Goal: Task Accomplishment & Management: Use online tool/utility

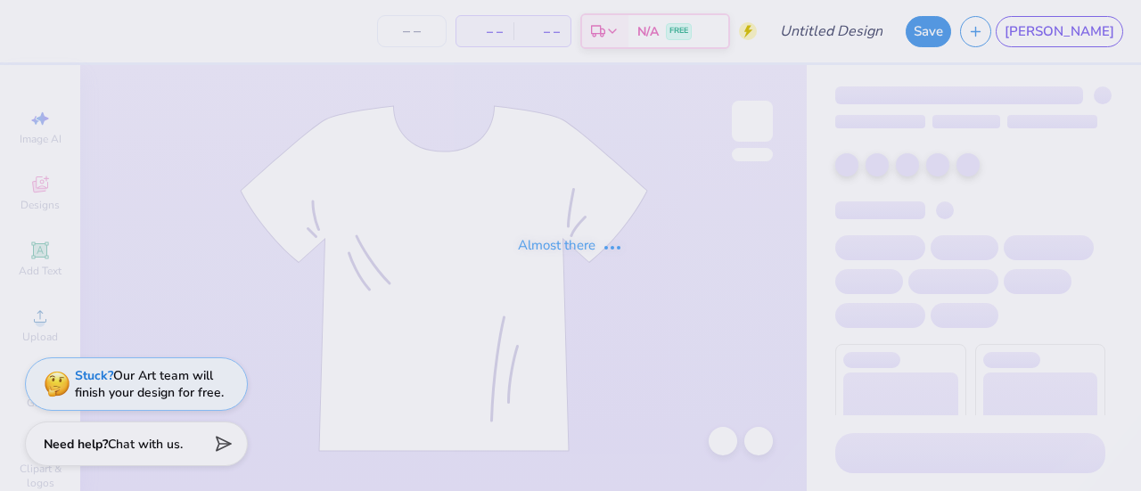
type input "Formal Idea 2"
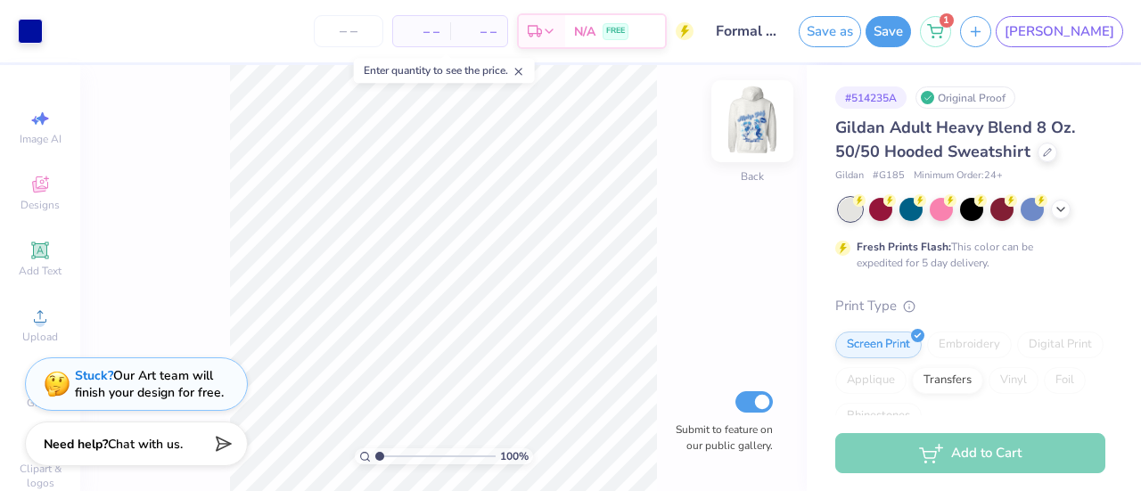
click at [763, 122] on img at bounding box center [752, 121] width 71 height 71
type input "1.24883802202584"
click at [523, 74] on icon at bounding box center [519, 71] width 12 height 12
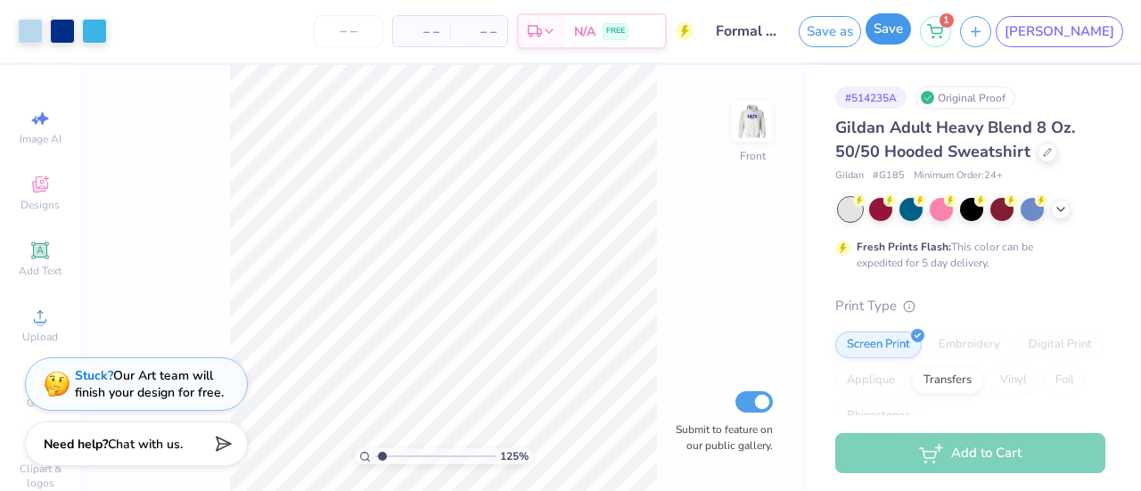
click at [911, 23] on button "Save" at bounding box center [888, 28] width 45 height 31
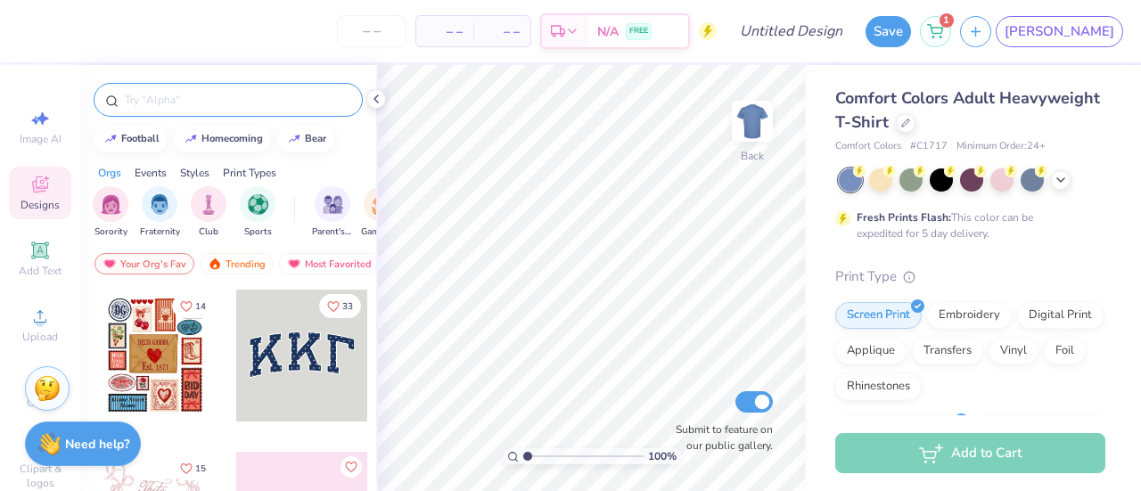
click at [169, 101] on input "text" at bounding box center [237, 100] width 228 height 18
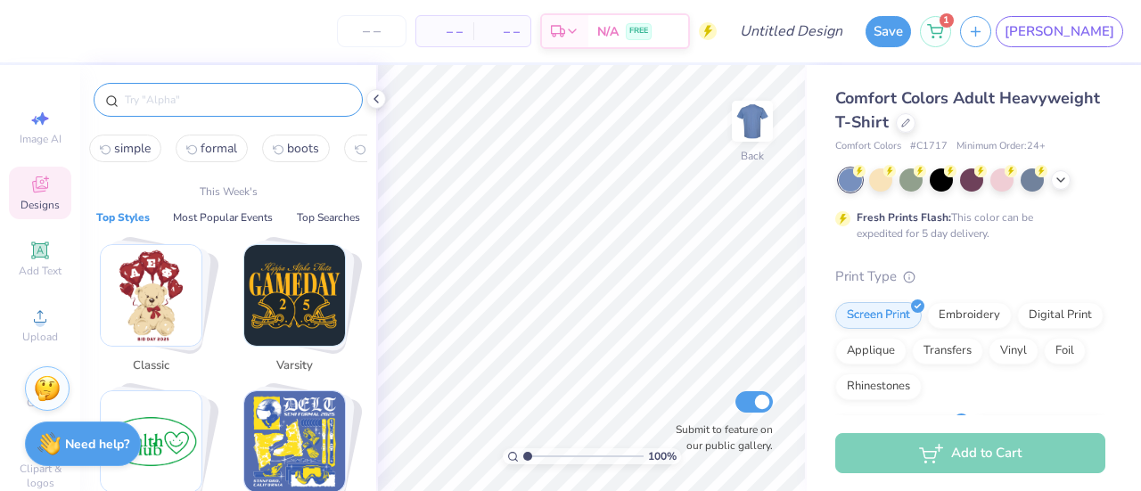
click at [291, 454] on img "Stack Card Button Y2K" at bounding box center [294, 441] width 101 height 101
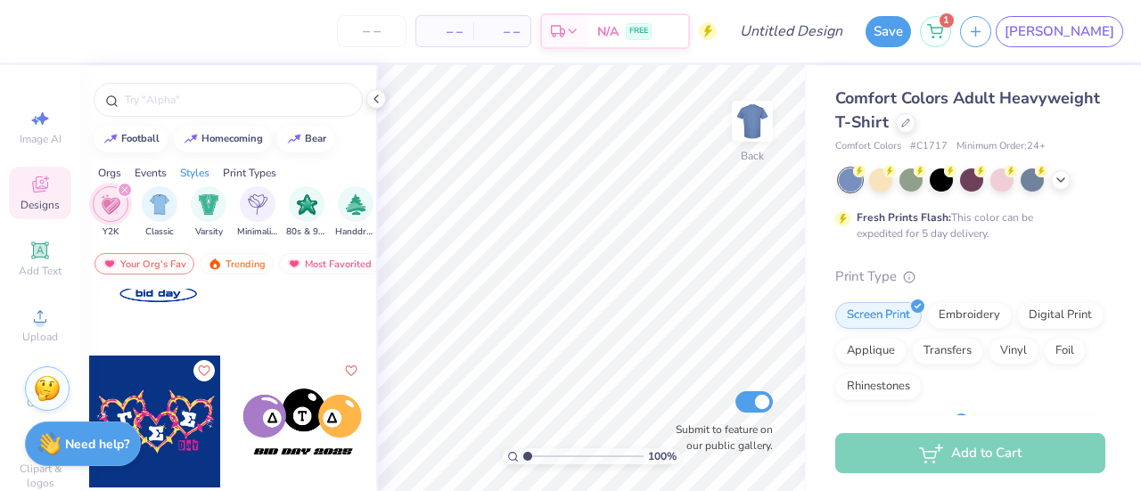
scroll to position [10641, 0]
click at [1054, 188] on div at bounding box center [972, 179] width 267 height 23
click at [915, 126] on div at bounding box center [906, 121] width 20 height 20
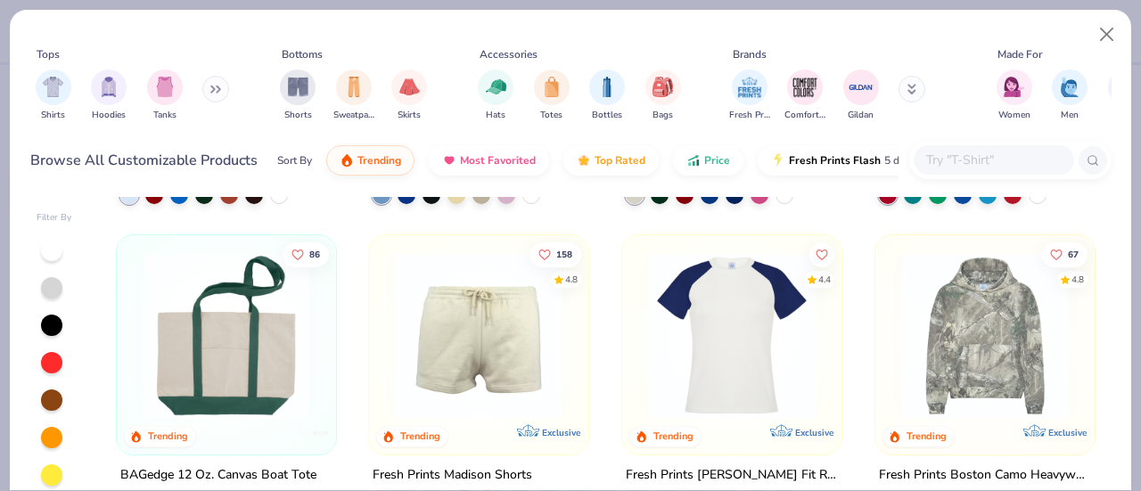
scroll to position [2121, 0]
click at [969, 315] on img at bounding box center [985, 337] width 184 height 166
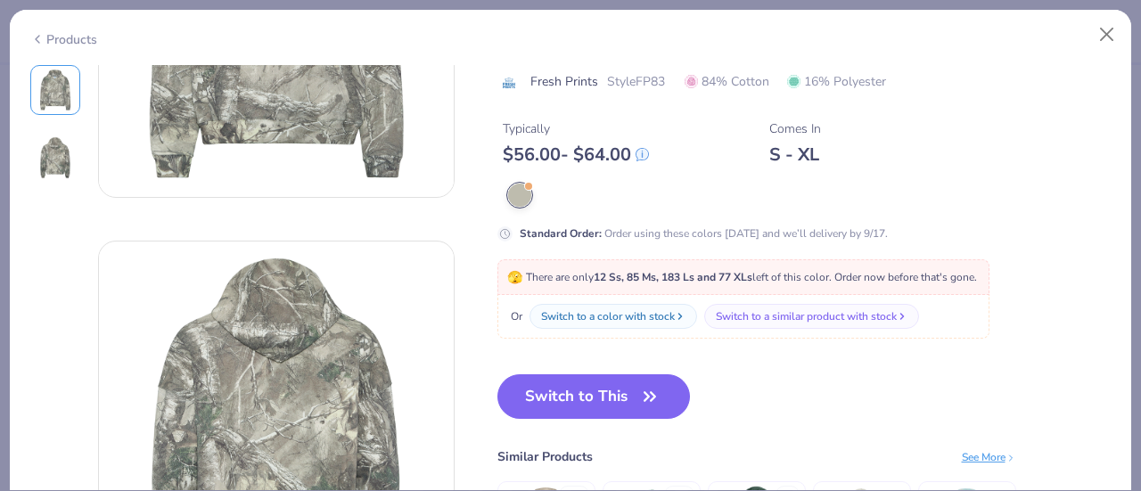
scroll to position [242, 0]
click at [629, 400] on button "Switch to This" at bounding box center [593, 395] width 193 height 45
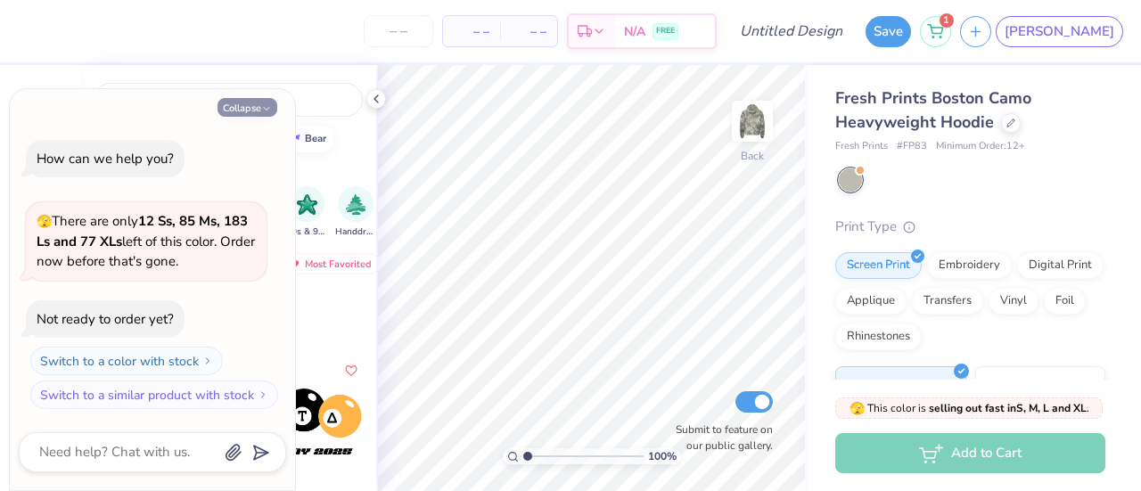
click at [259, 103] on button "Collapse" at bounding box center [247, 107] width 60 height 19
type textarea "x"
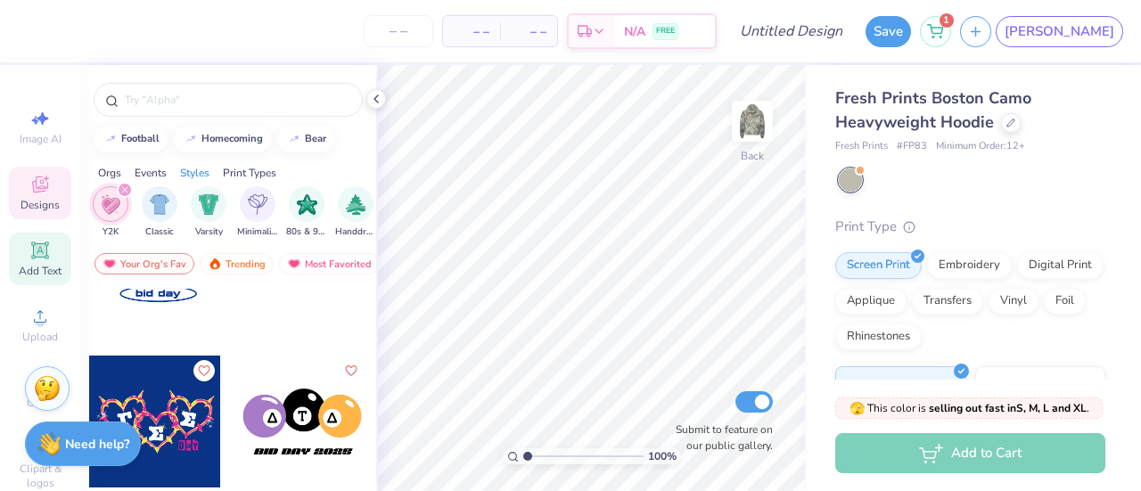
click at [19, 257] on div "Add Text" at bounding box center [40, 259] width 62 height 53
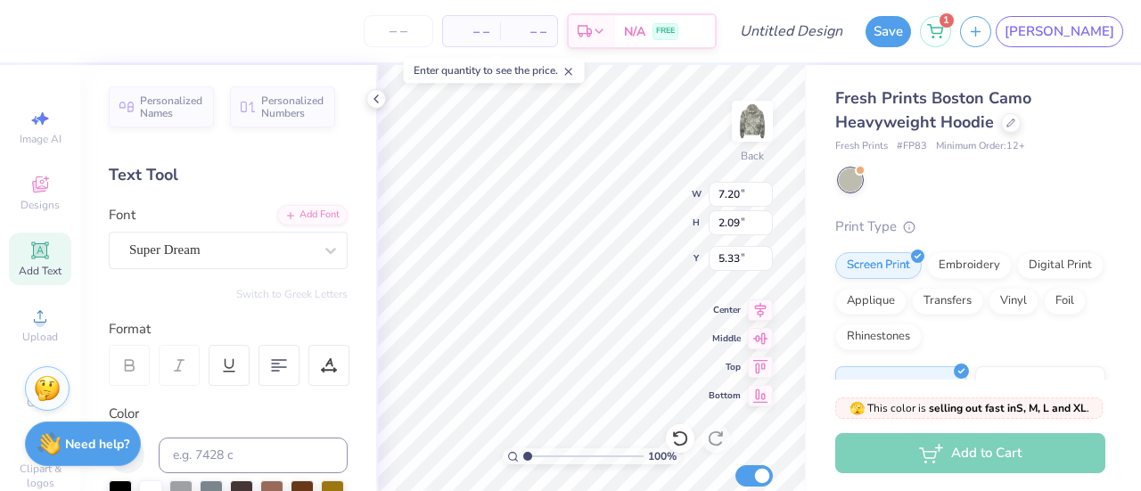
scroll to position [14, 2]
type textarea "A"
type textarea "!"
type textarea "1872"
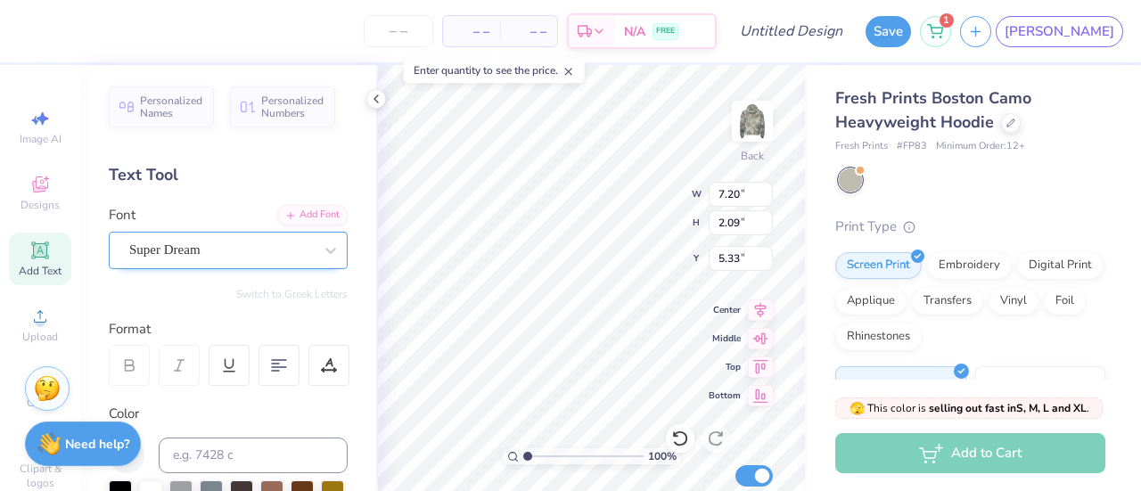
click at [267, 259] on div at bounding box center [221, 250] width 184 height 24
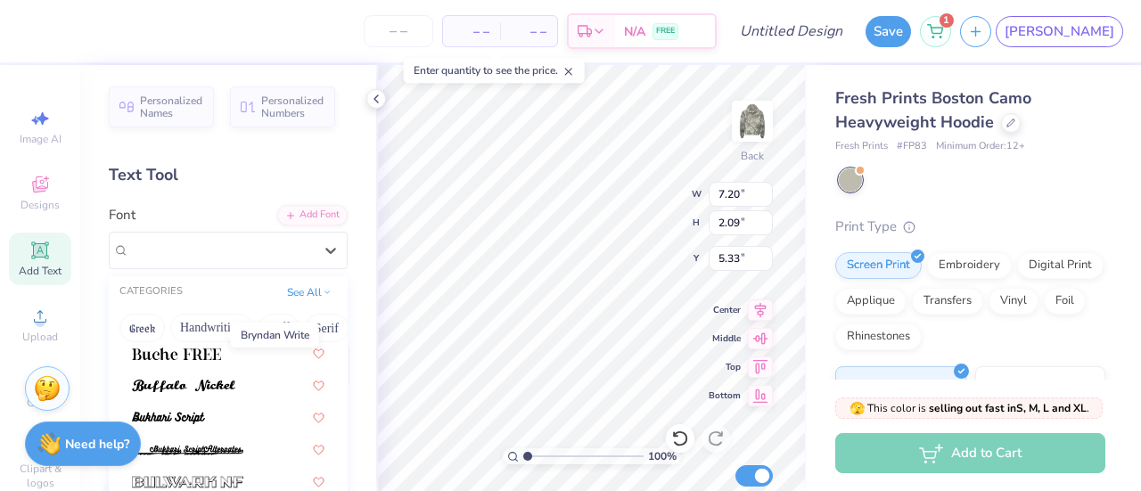
scroll to position [1643, 0]
click at [209, 359] on span at bounding box center [176, 352] width 89 height 19
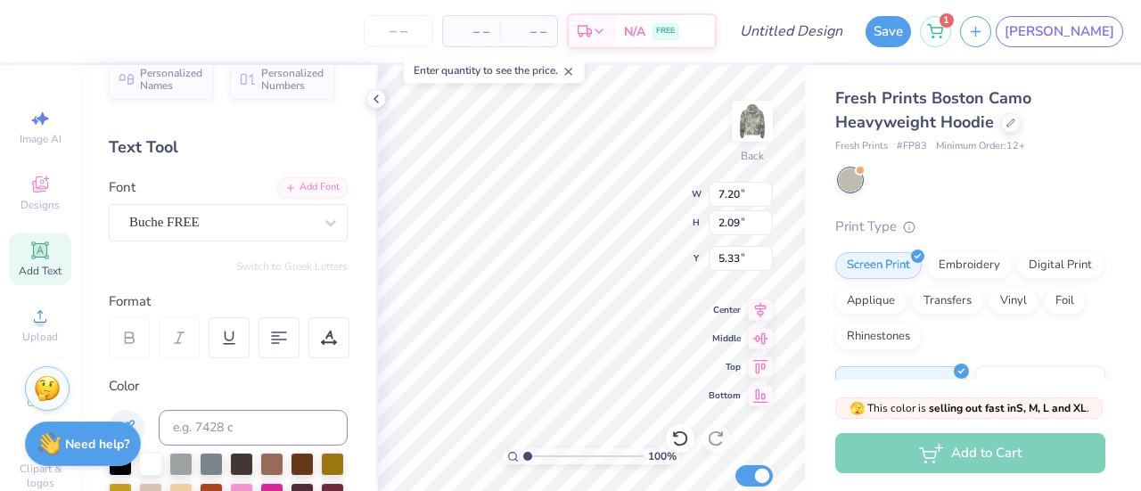
scroll to position [29, 0]
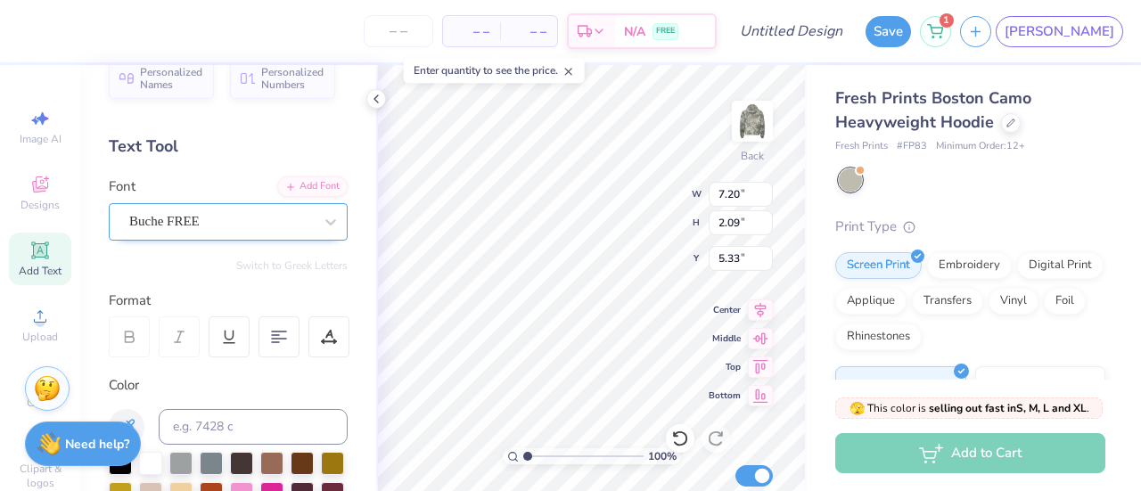
click at [235, 224] on div "Buche FREE" at bounding box center [220, 222] width 187 height 28
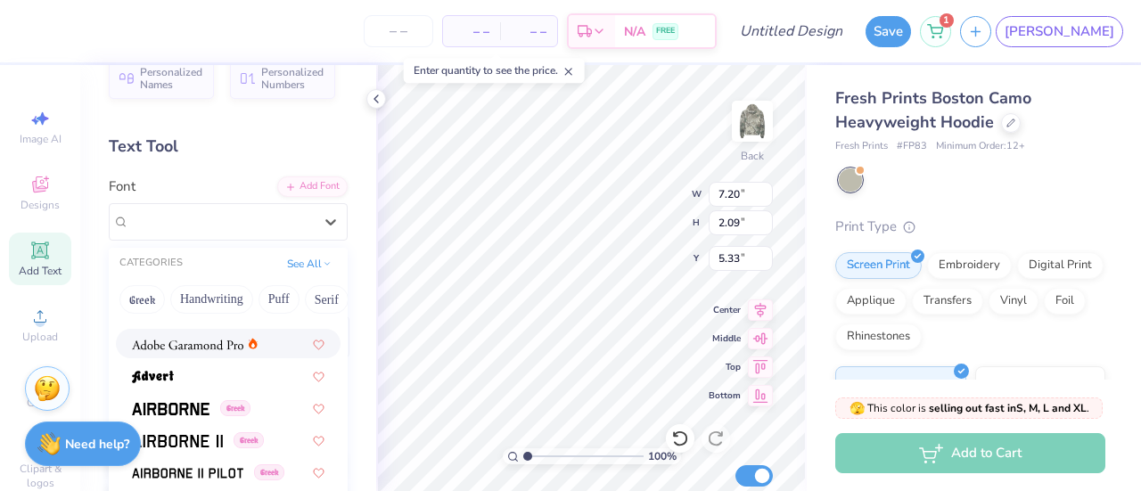
scroll to position [258, 0]
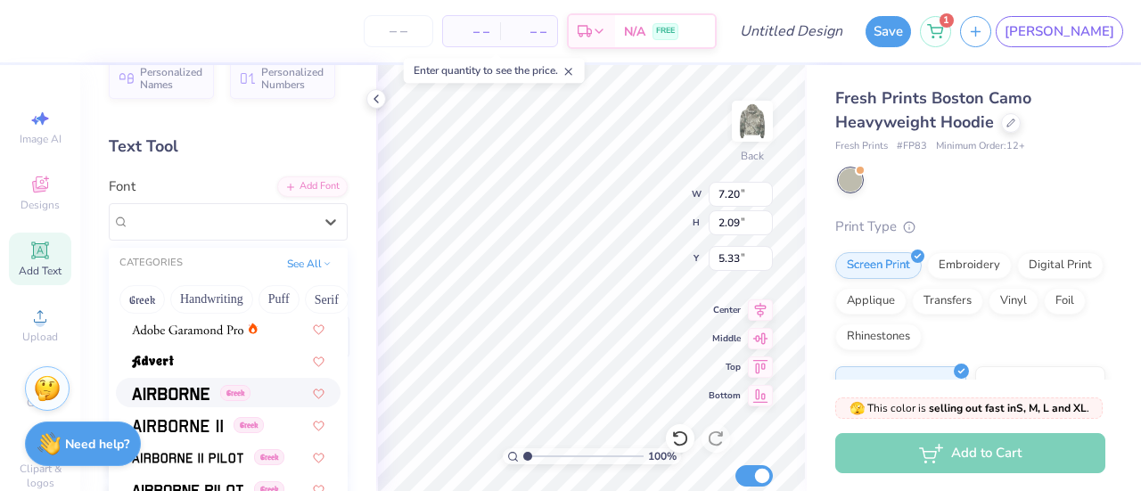
click at [196, 389] on img at bounding box center [171, 394] width 78 height 12
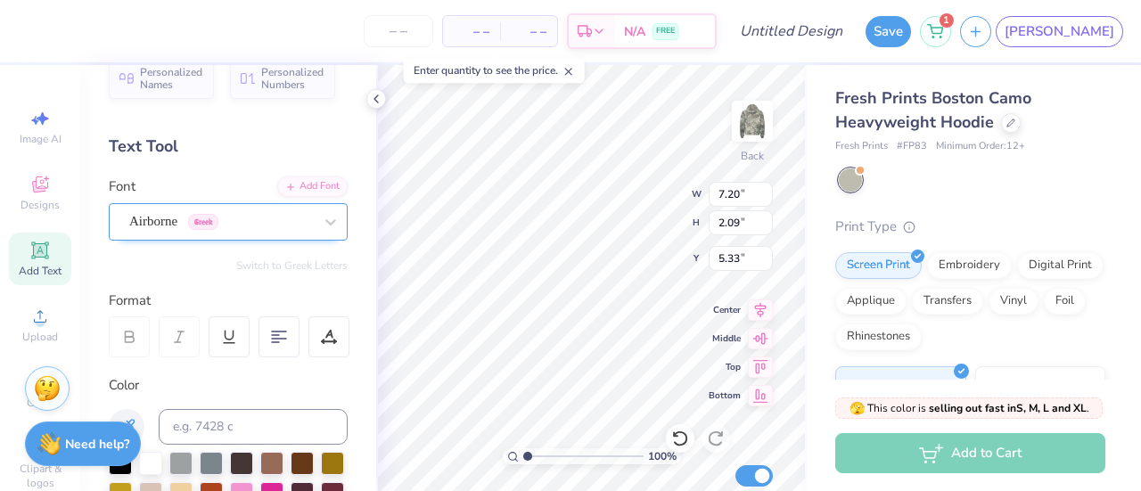
click at [182, 233] on div "Airborne Greek" at bounding box center [220, 222] width 187 height 28
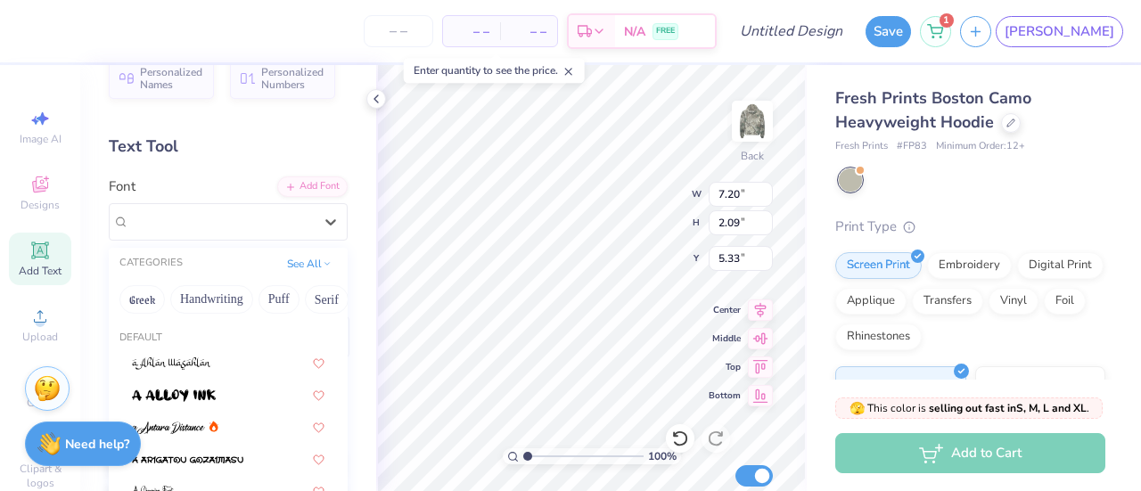
click at [308, 313] on div "Greek Handwriting Puff Serif Bold Calligraphy Retro Sans Serif Minimal Fantasy …" at bounding box center [228, 299] width 239 height 39
click at [286, 302] on button "Puff" at bounding box center [278, 299] width 41 height 29
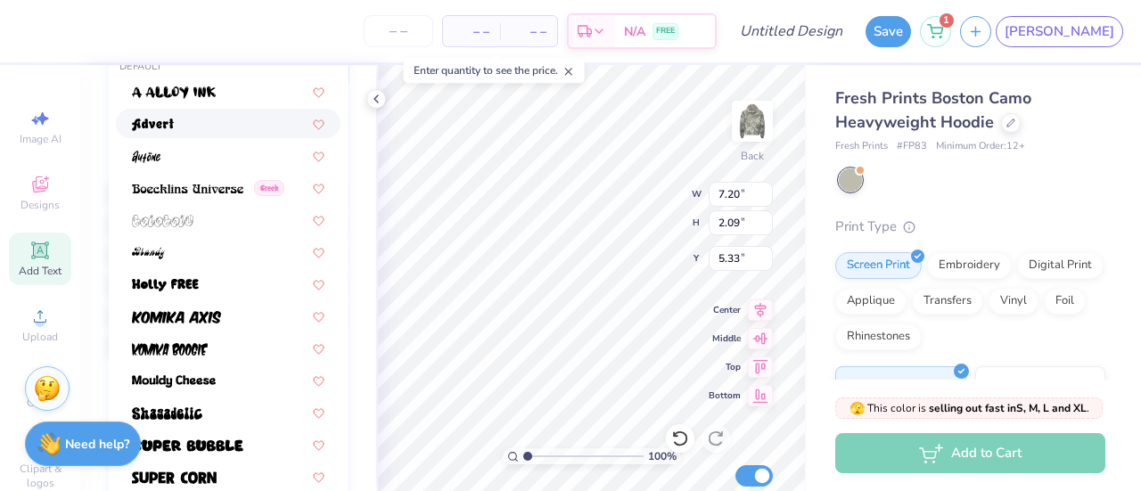
scroll to position [299, 0]
click at [225, 441] on img at bounding box center [187, 445] width 111 height 12
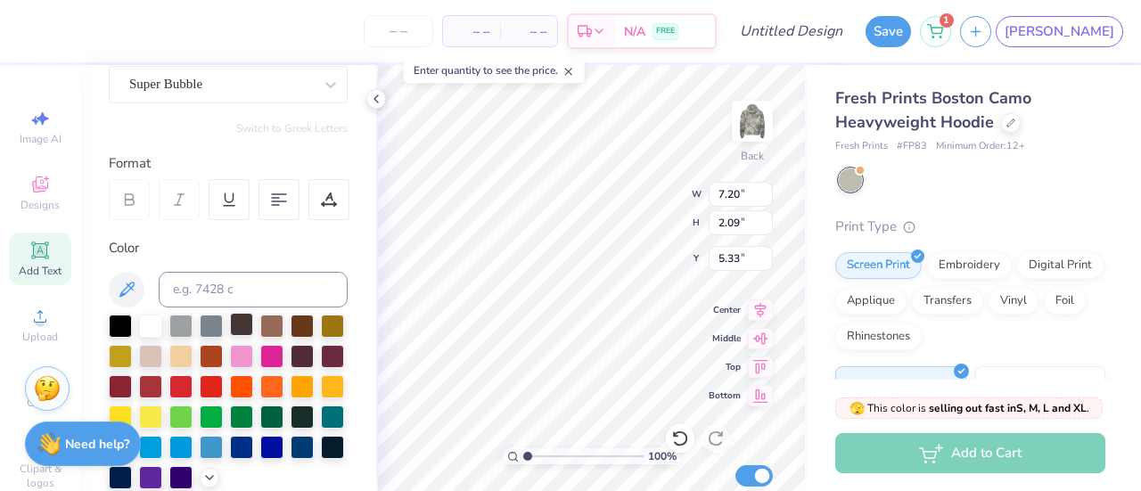
scroll to position [156, 0]
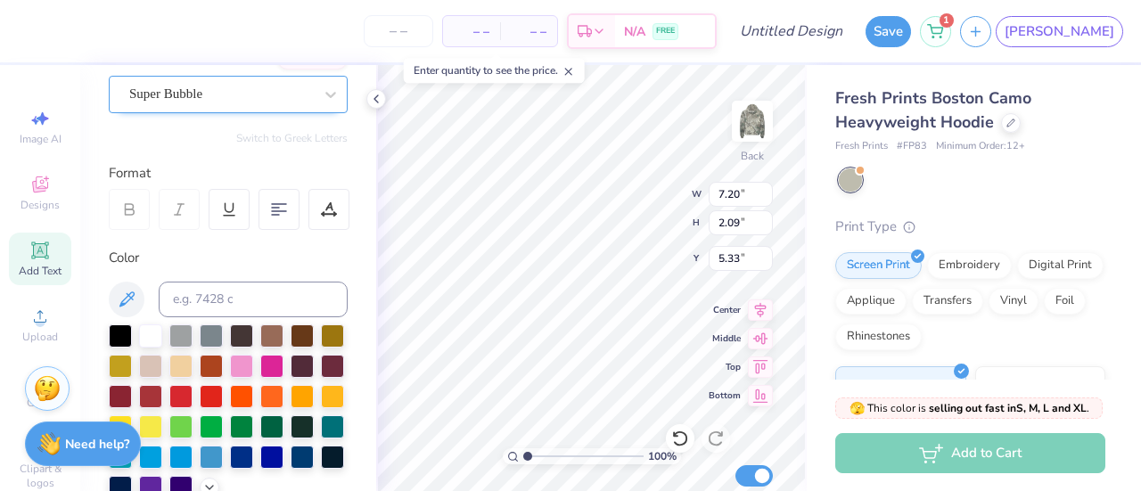
click at [220, 88] on div "Super Bubble" at bounding box center [220, 94] width 187 height 28
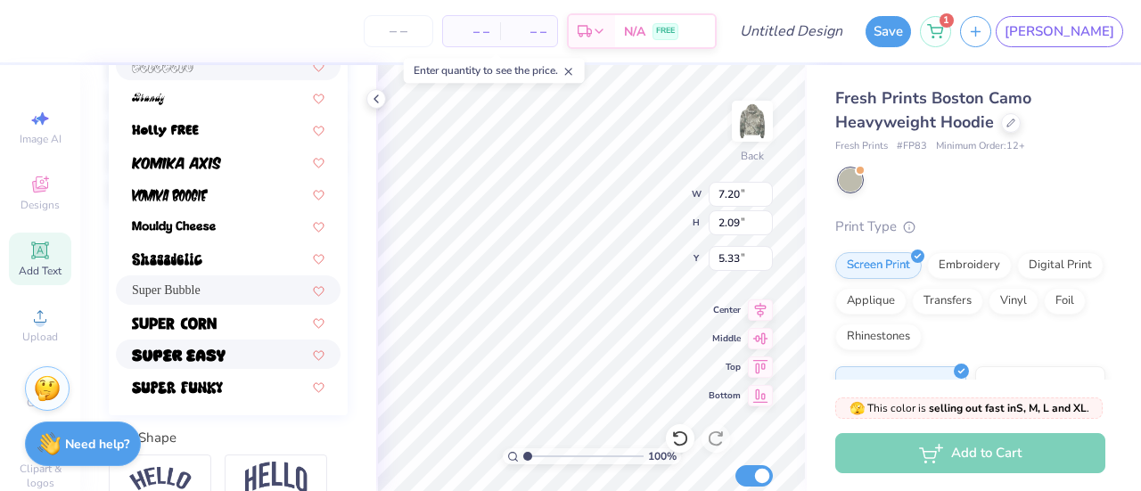
scroll to position [455, 0]
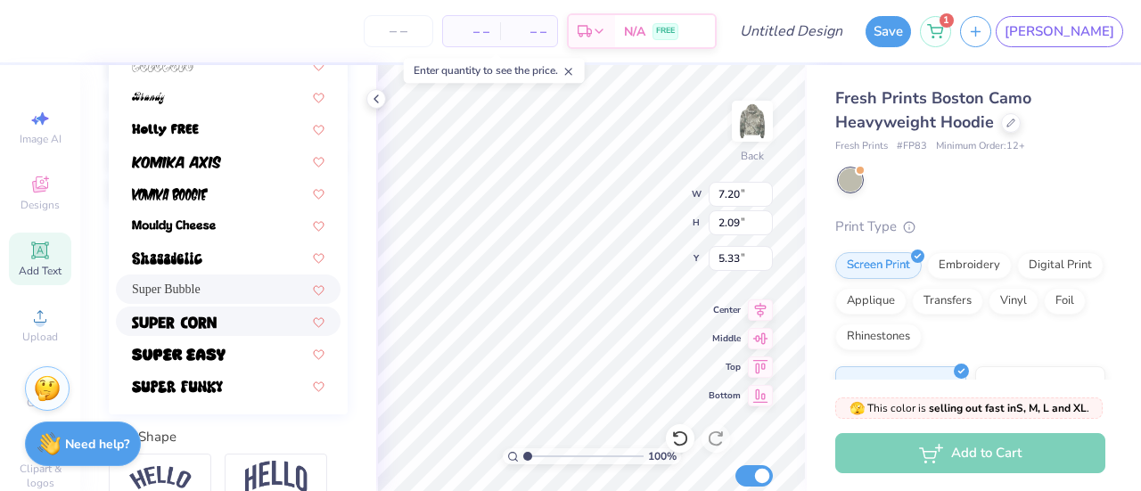
click at [219, 321] on div at bounding box center [228, 321] width 193 height 19
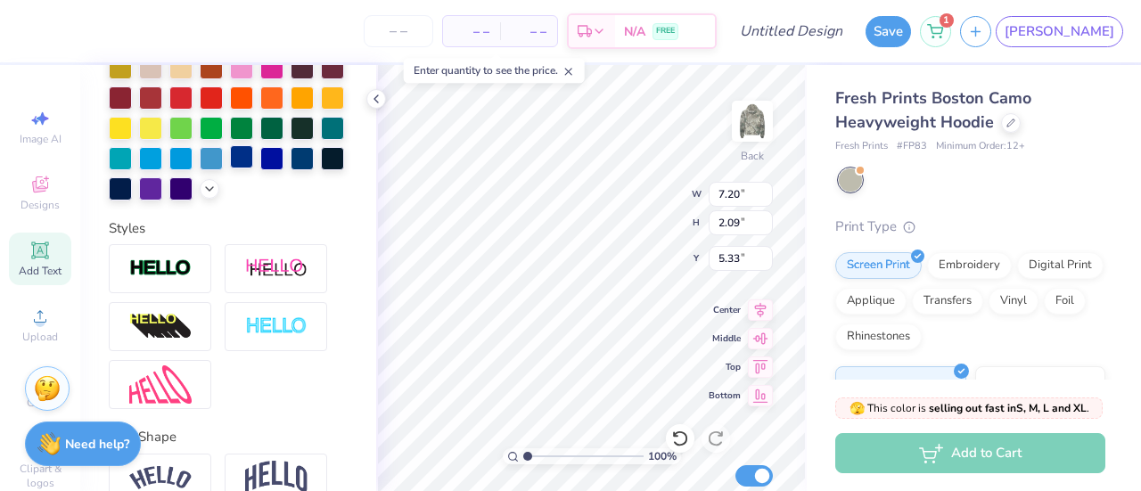
click at [230, 168] on div at bounding box center [241, 156] width 23 height 23
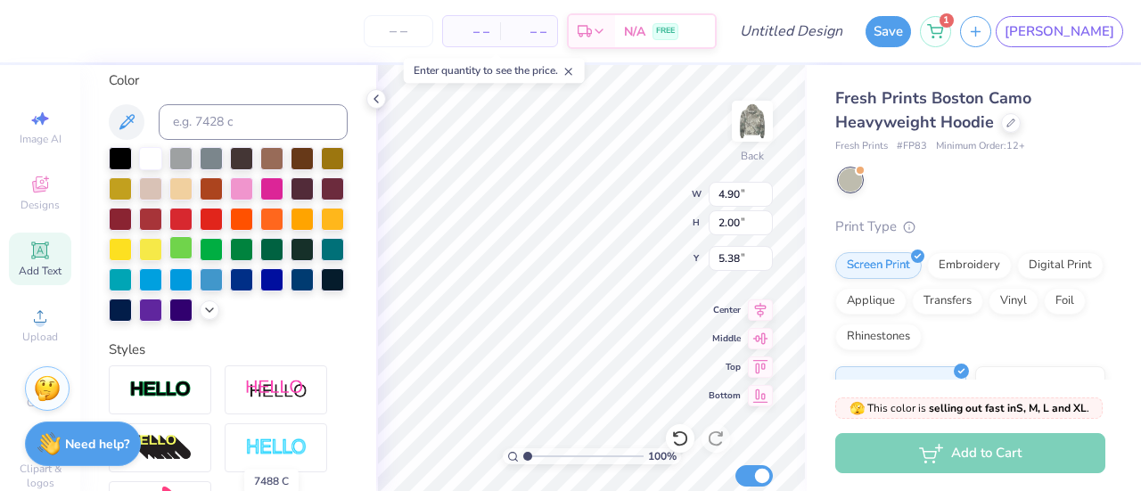
scroll to position [0, 0]
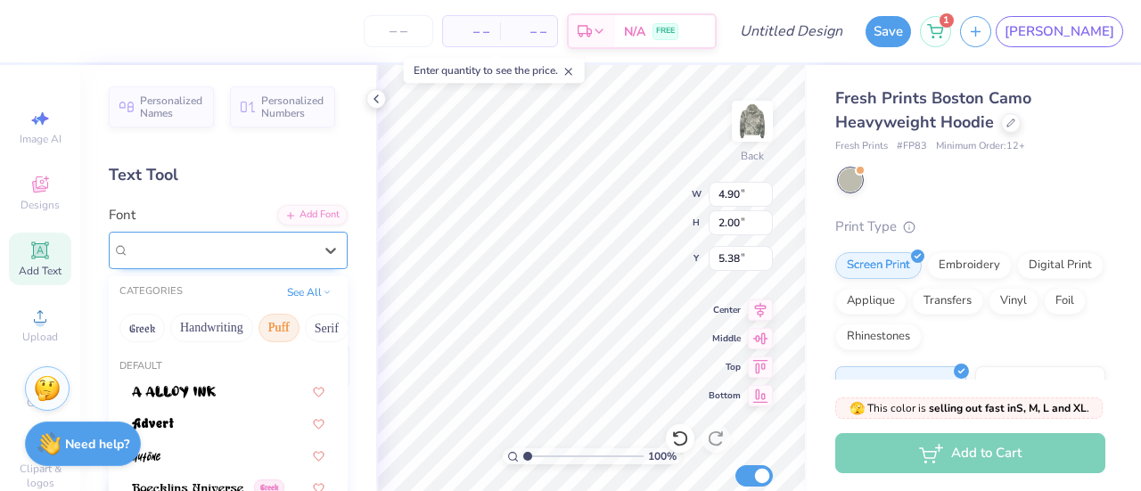
click at [248, 256] on div "Super Corn" at bounding box center [220, 250] width 187 height 28
click at [324, 324] on button "Serif" at bounding box center [327, 328] width 44 height 29
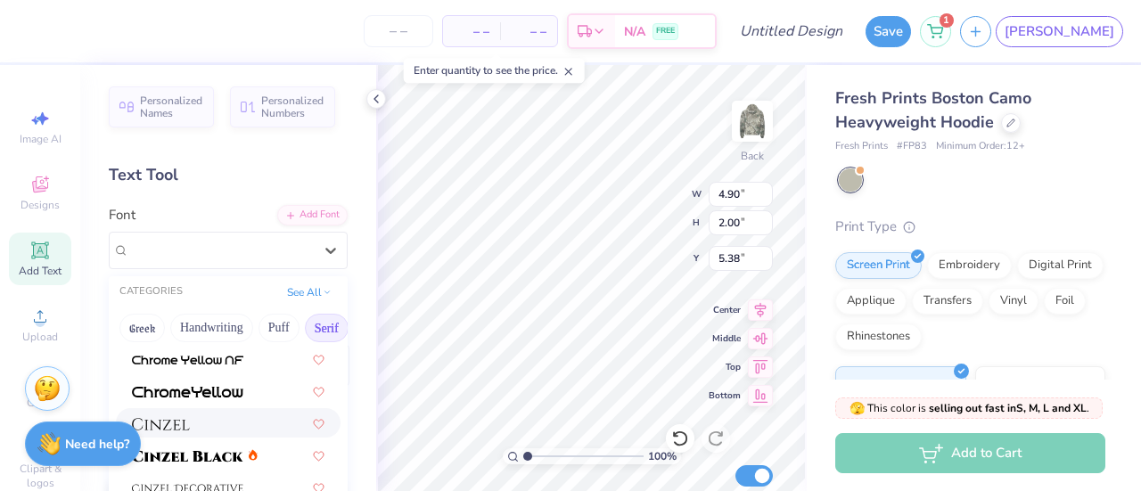
scroll to position [380, 0]
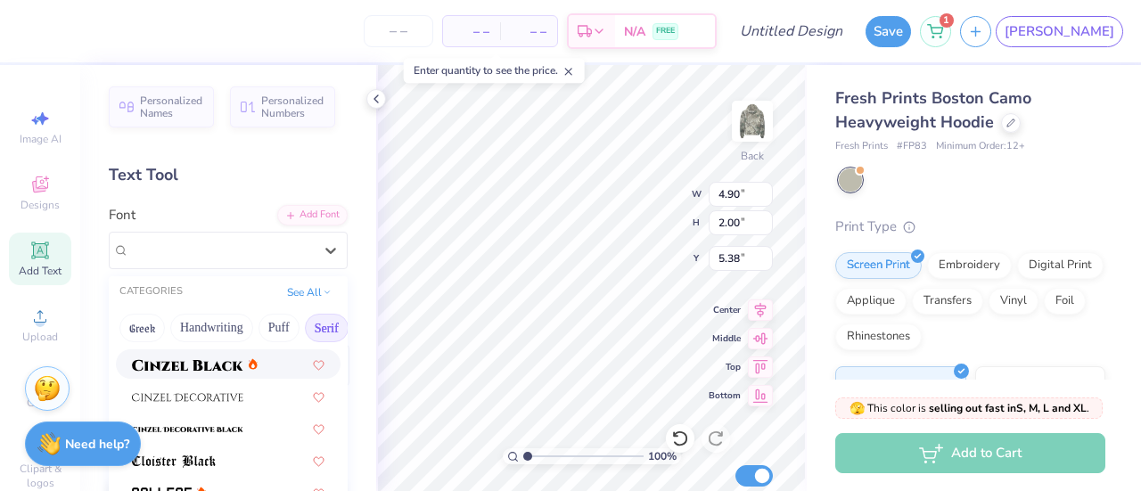
click at [214, 363] on img at bounding box center [187, 365] width 111 height 12
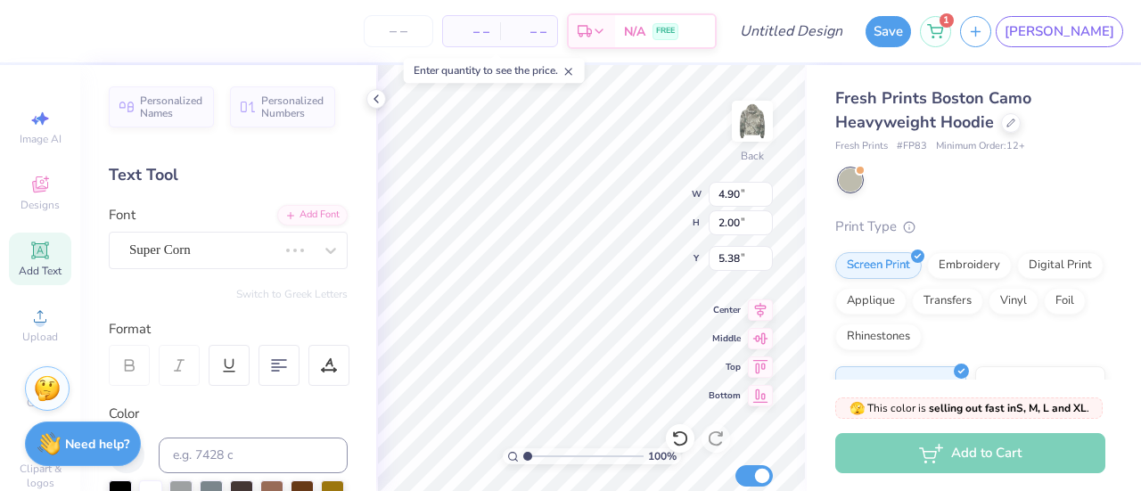
type input "6.63"
type input "2.17"
type input "5.29"
click at [288, 254] on div "Cinzel" at bounding box center [220, 250] width 187 height 28
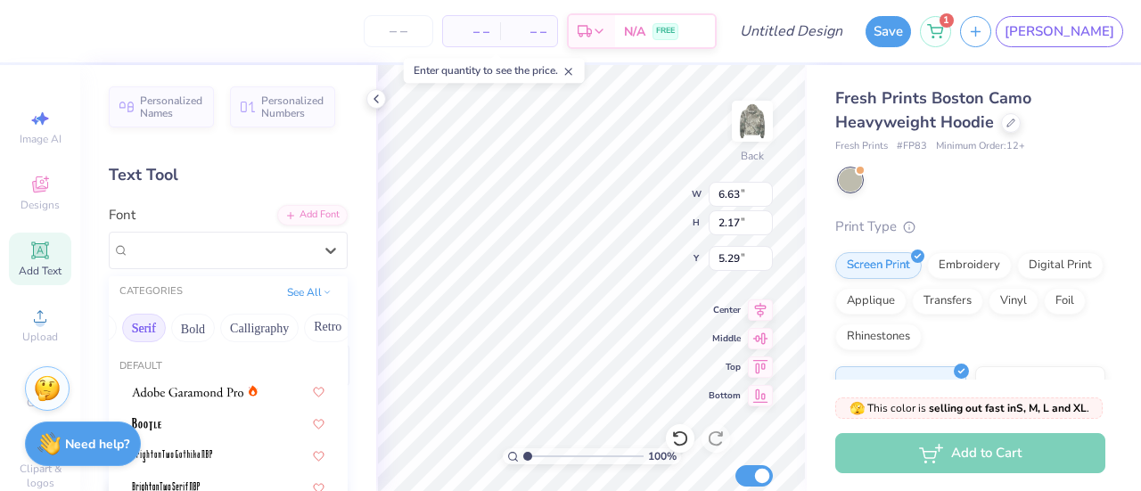
scroll to position [0, 244]
click at [213, 329] on button "Calligraphy" at bounding box center [198, 328] width 78 height 29
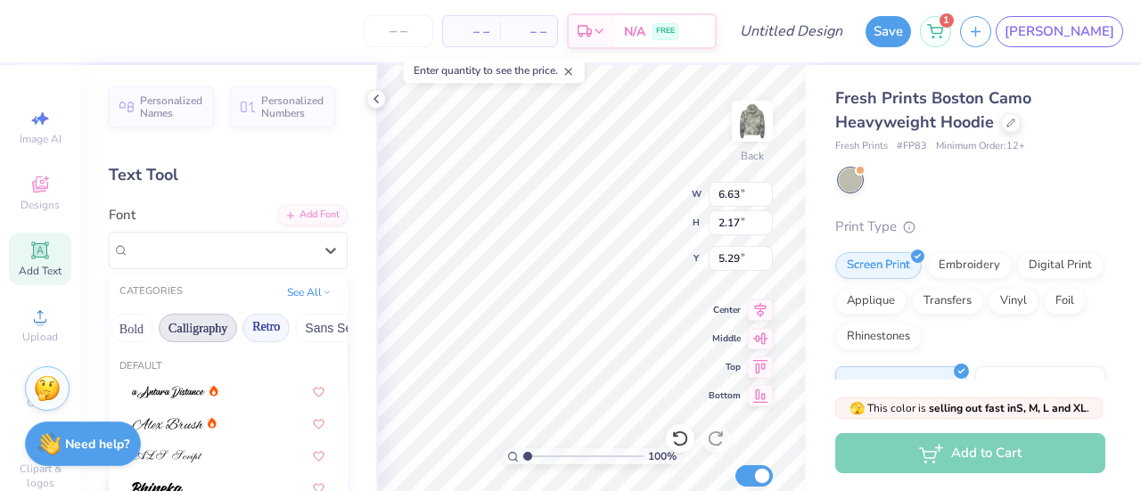
click at [250, 327] on button "Retro" at bounding box center [265, 328] width 47 height 29
click at [330, 322] on button "Sans Serif" at bounding box center [334, 328] width 78 height 29
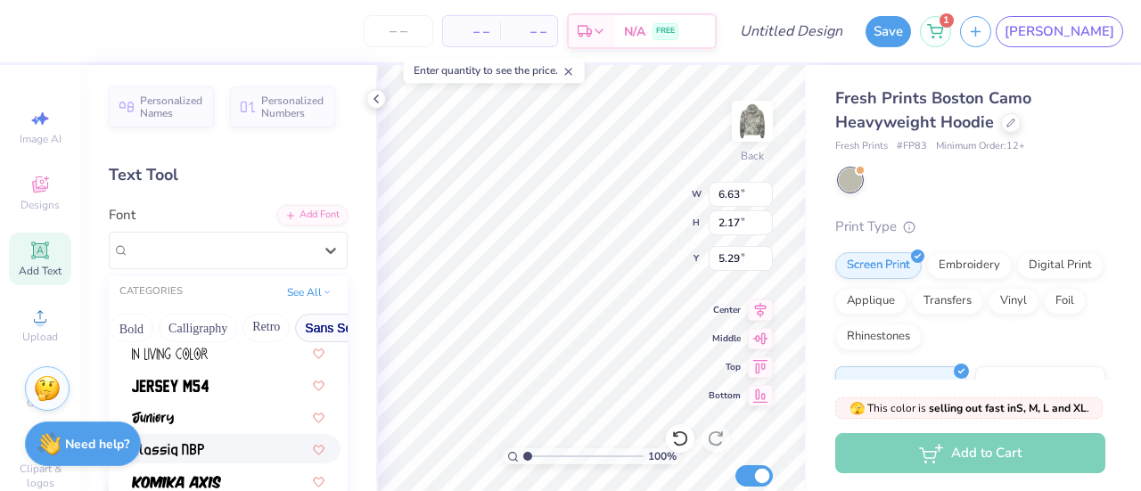
scroll to position [617, 0]
click at [199, 384] on img at bounding box center [170, 385] width 77 height 12
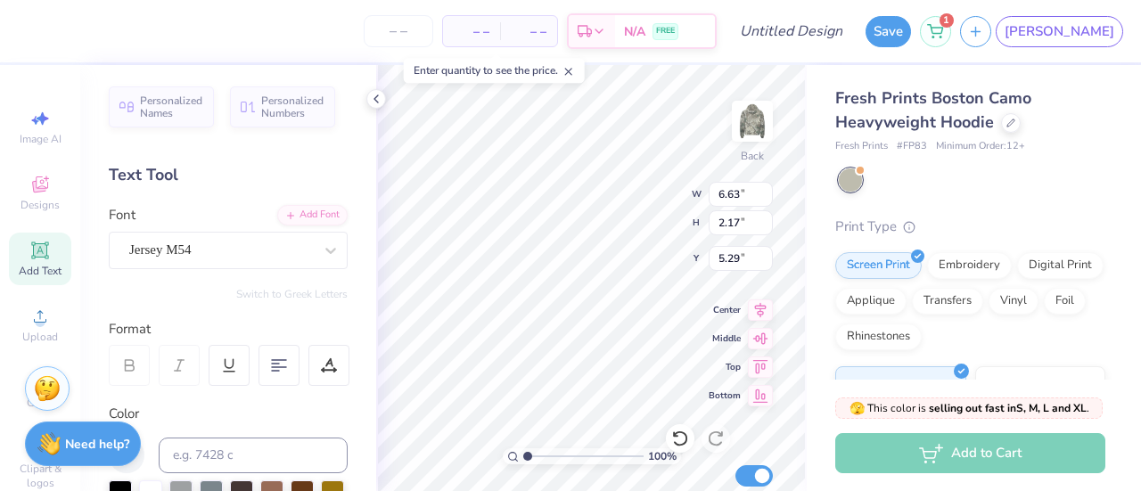
type input "5.01"
type input "2.28"
type input "5.23"
type input "10.10"
type input "4.61"
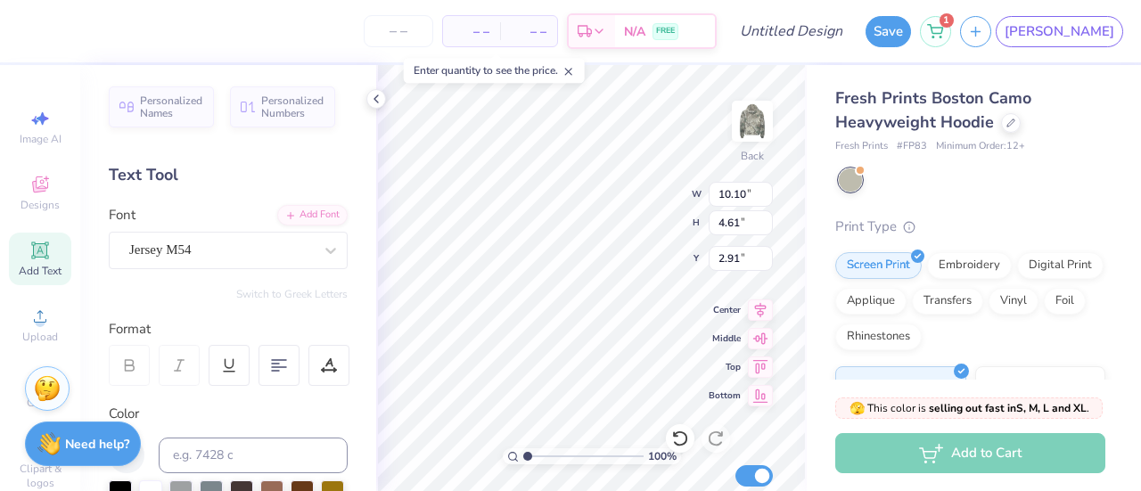
type input "4.07"
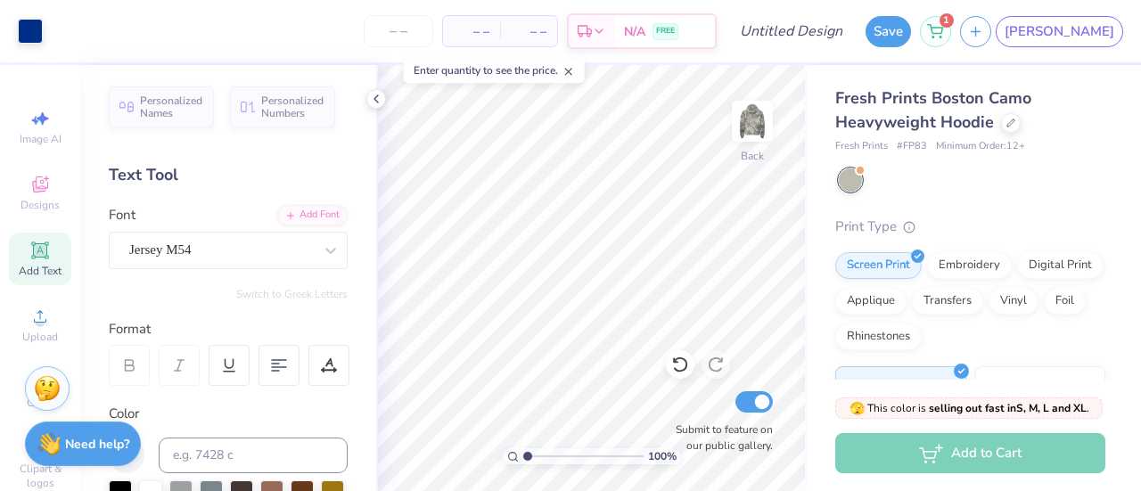
scroll to position [121, 0]
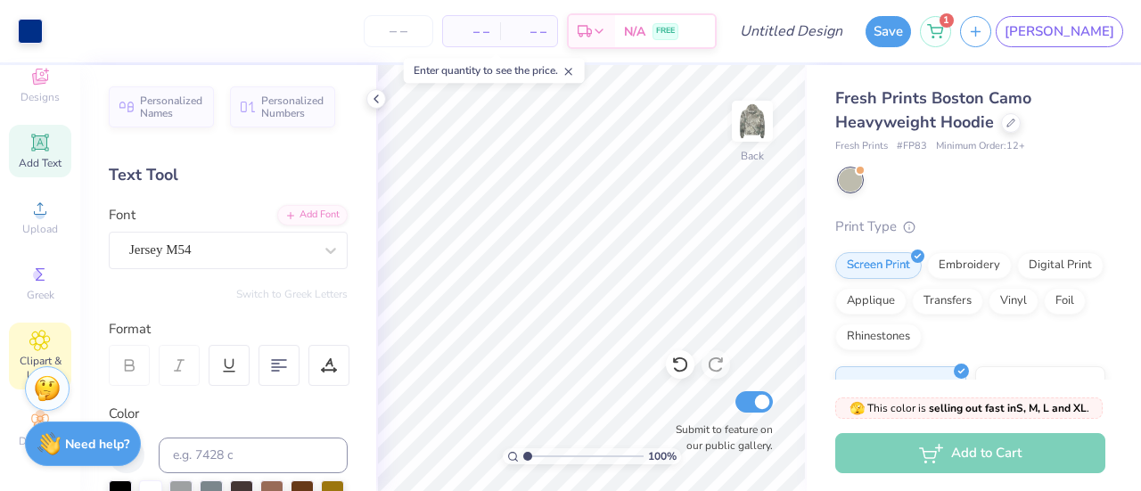
click at [35, 333] on icon at bounding box center [40, 341] width 20 height 20
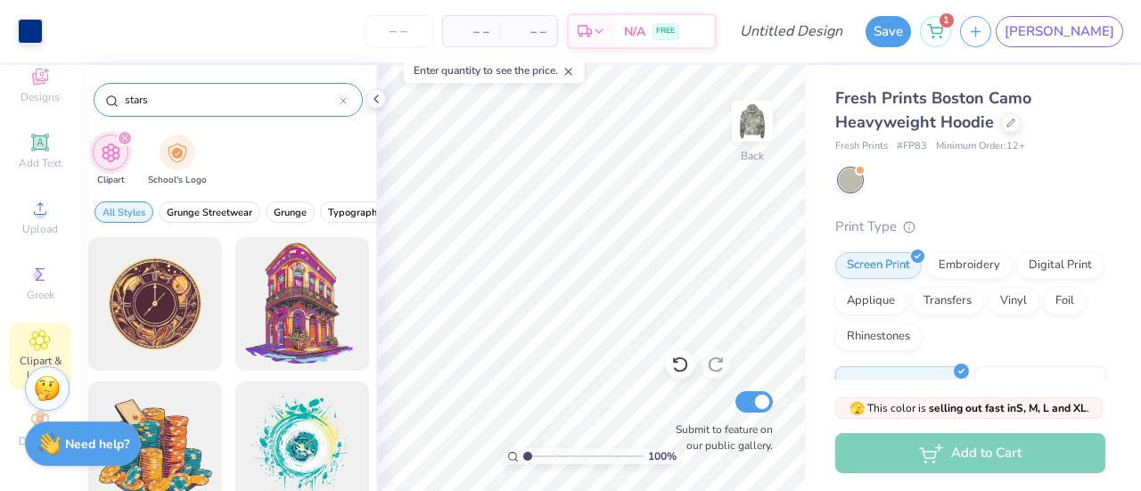
type input "stars"
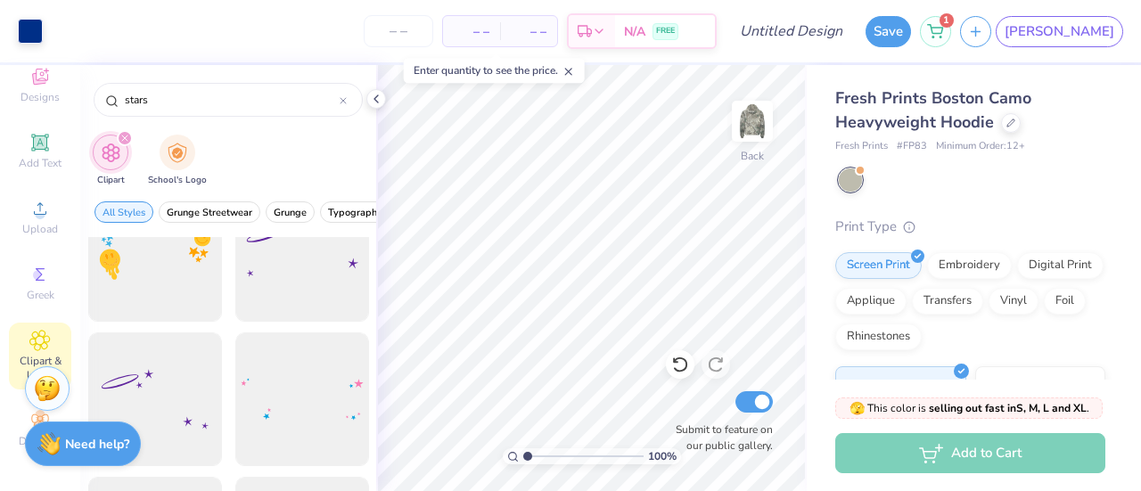
scroll to position [0, 0]
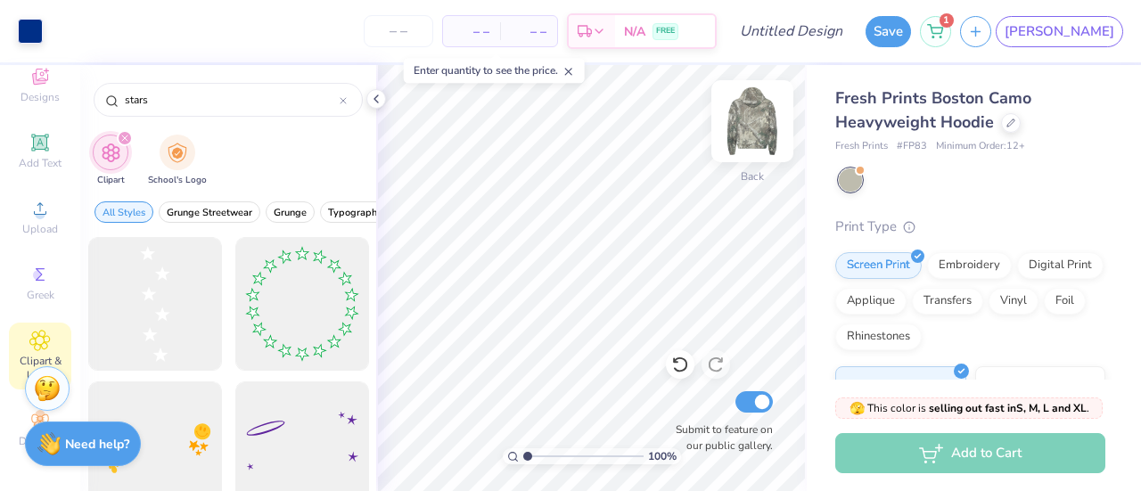
click at [773, 111] on img at bounding box center [752, 121] width 71 height 71
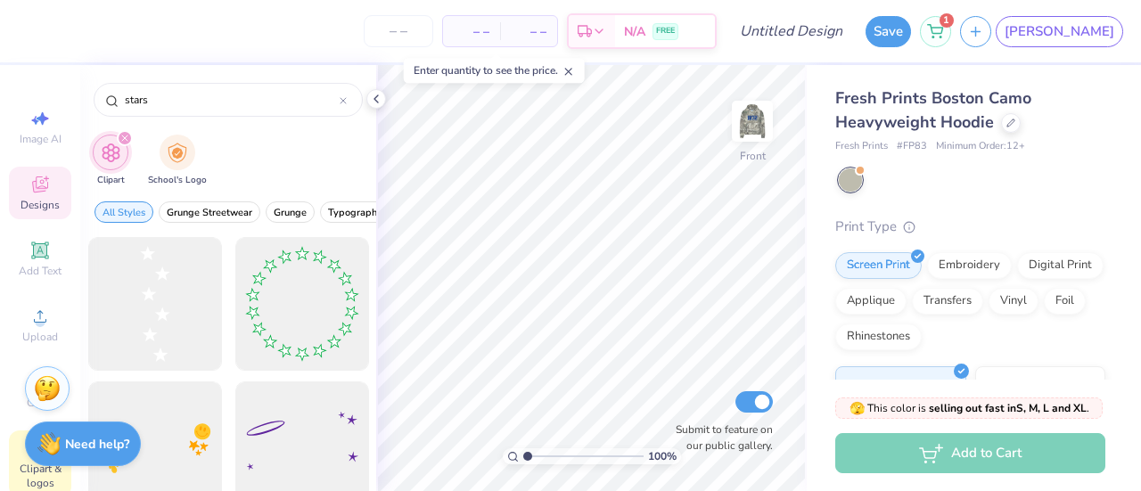
click at [44, 179] on icon at bounding box center [46, 178] width 5 height 5
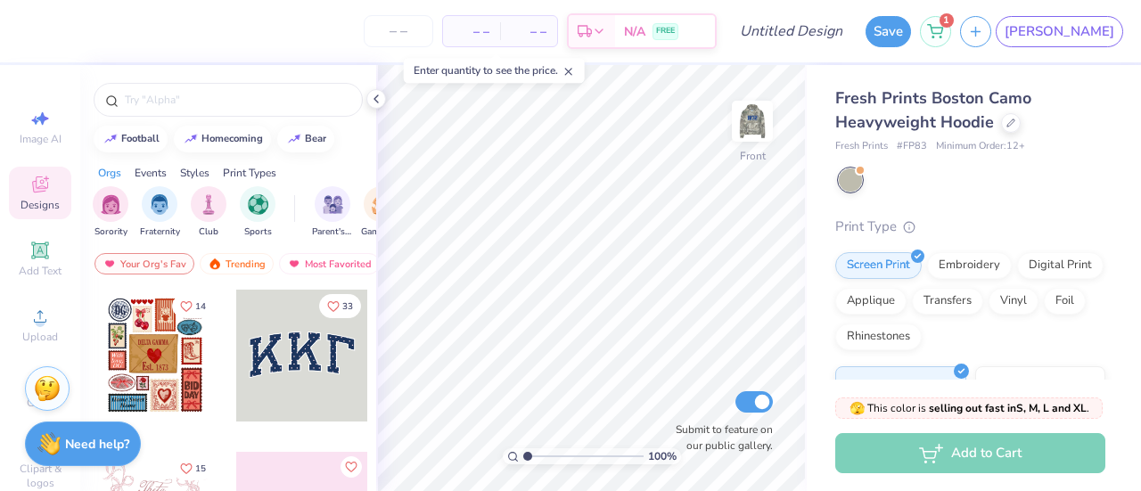
click at [164, 62] on div "– – Per Item – – Total Est. Delivery N/A FREE" at bounding box center [372, 31] width 690 height 62
click at [168, 99] on input "text" at bounding box center [237, 100] width 228 height 18
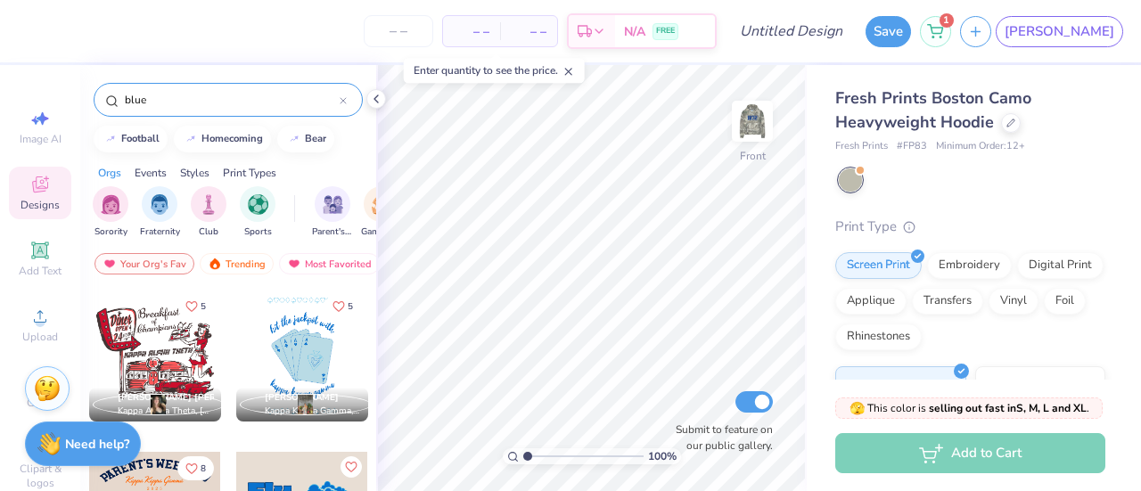
scroll to position [4057, 0]
click at [185, 302] on icon "Like" at bounding box center [191, 304] width 12 height 12
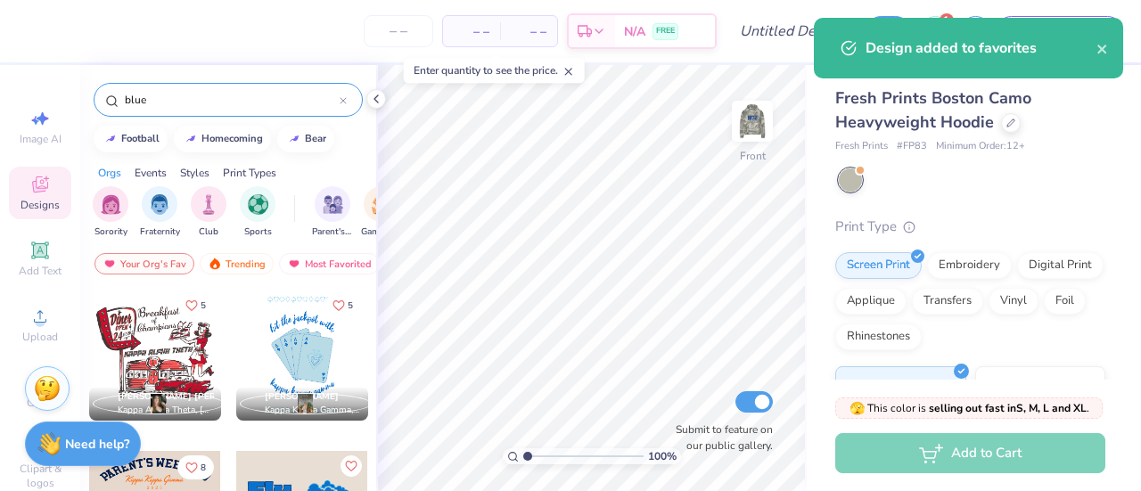
scroll to position [0, 0]
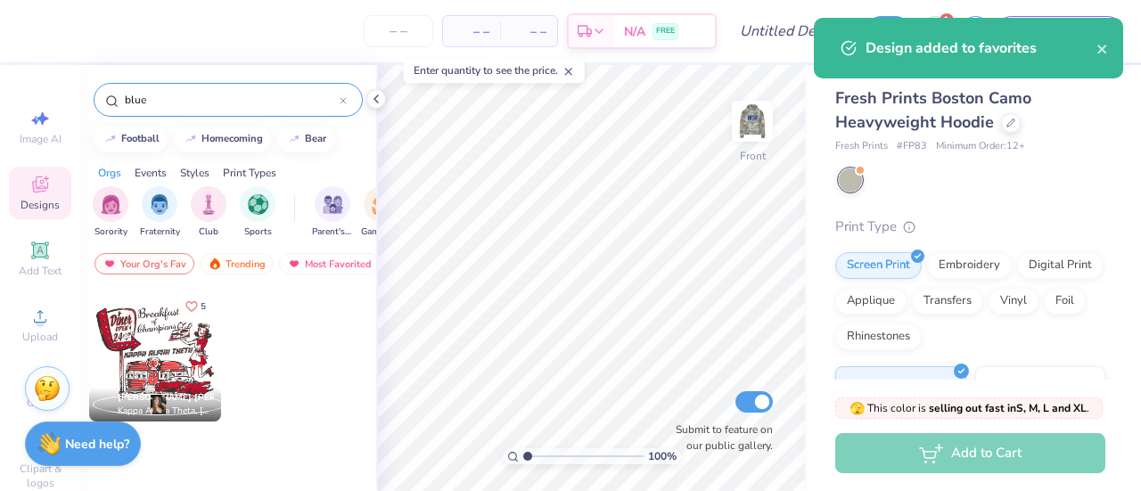
click at [163, 102] on input "blue" at bounding box center [231, 100] width 217 height 18
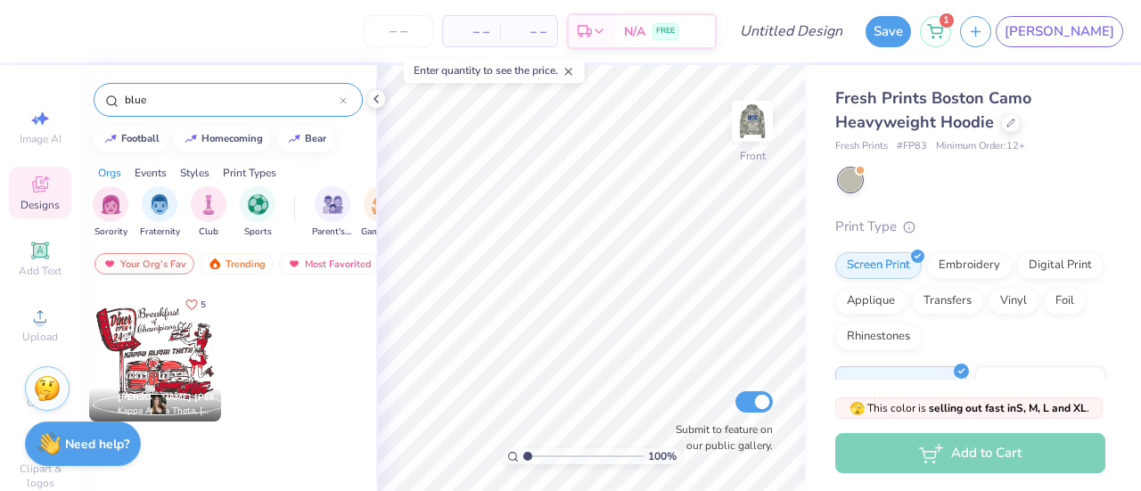
click at [193, 299] on icon "Like" at bounding box center [191, 305] width 12 height 12
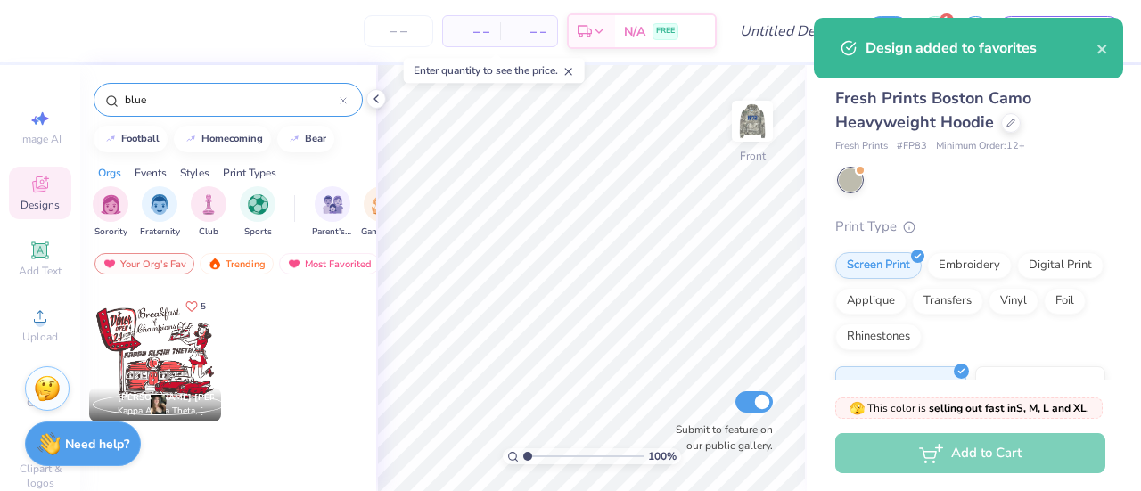
click at [193, 111] on div "blue" at bounding box center [228, 100] width 269 height 34
click at [185, 85] on div "blue" at bounding box center [228, 100] width 269 height 34
click at [186, 88] on div "blue" at bounding box center [228, 100] width 269 height 34
click at [189, 92] on input "blue" at bounding box center [231, 100] width 217 height 18
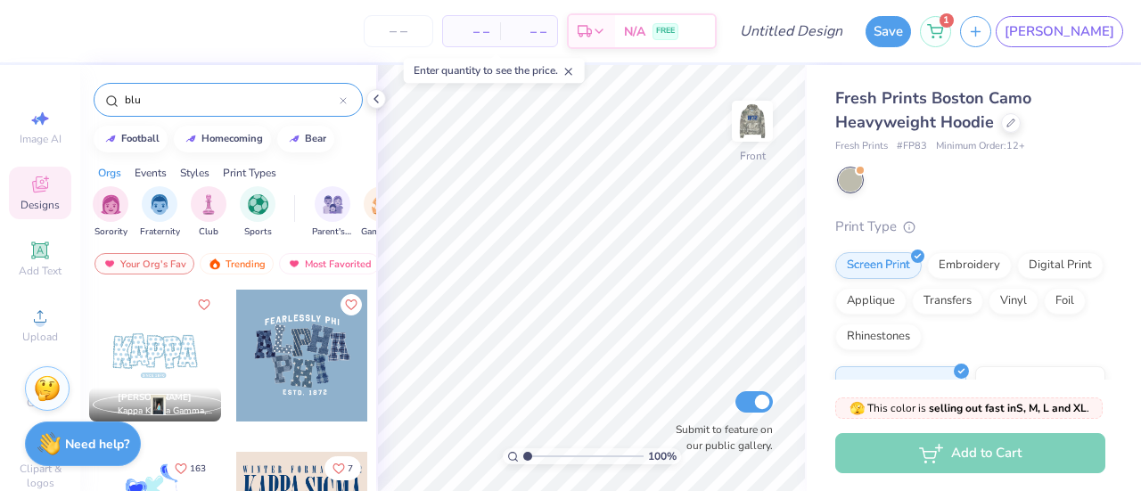
type input "blue"
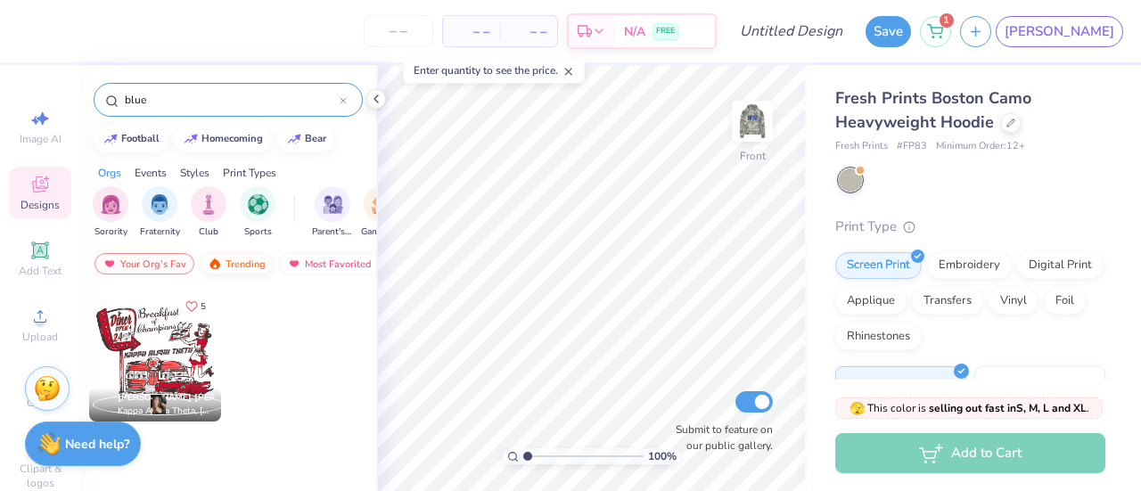
click at [246, 261] on div "Trending" at bounding box center [237, 263] width 74 height 21
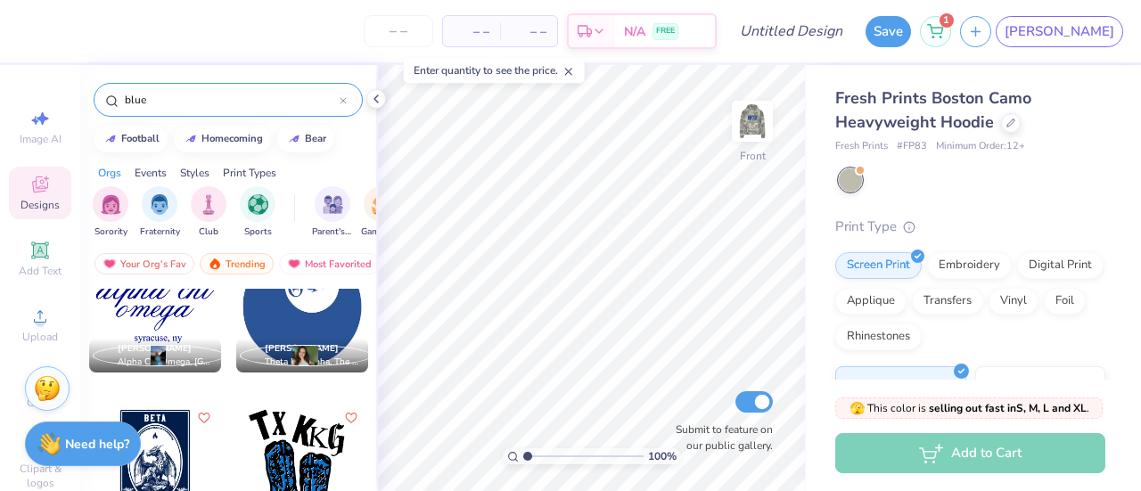
scroll to position [3781, 0]
click at [150, 309] on div at bounding box center [155, 306] width 132 height 132
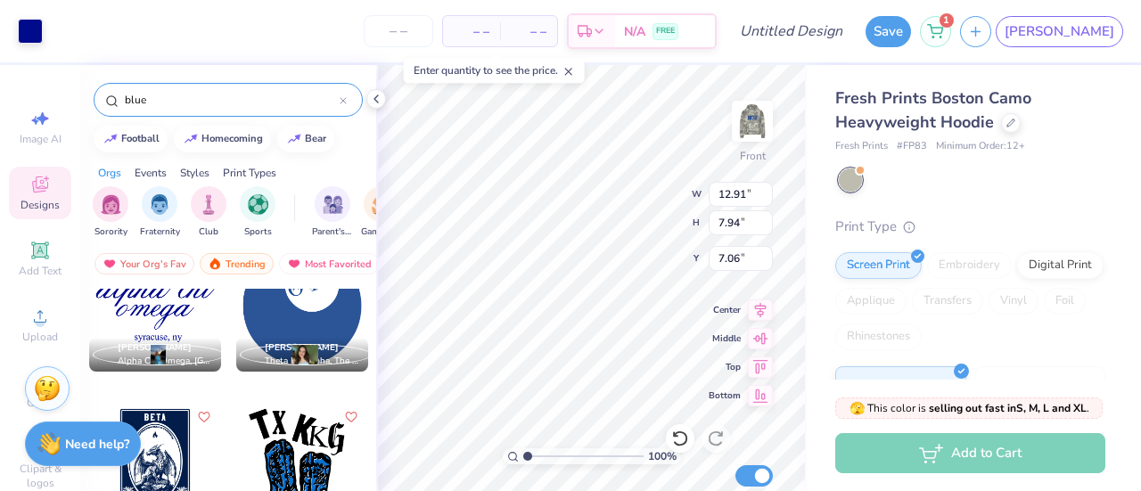
type input "7.06"
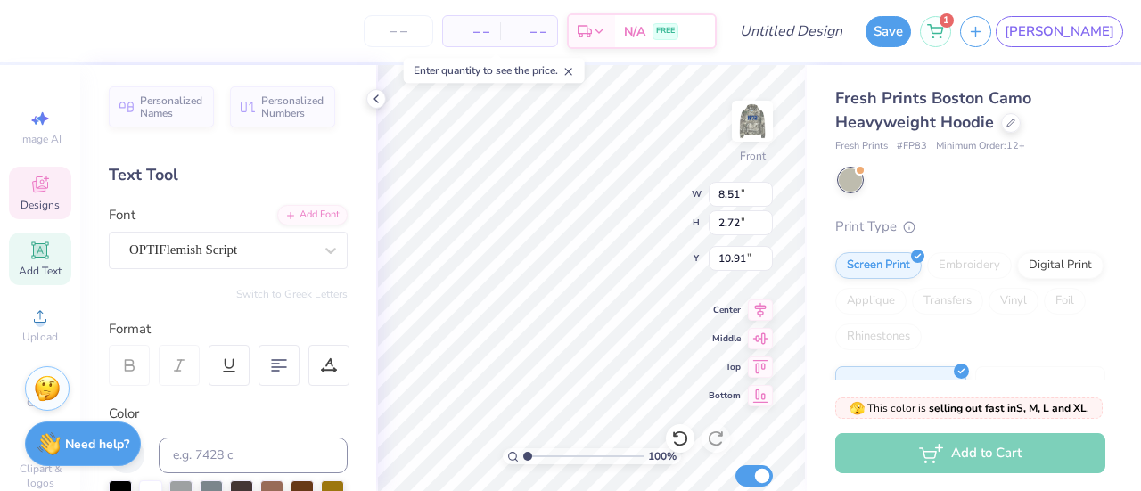
scroll to position [14, 2]
type textarea "o"
type input "12.91"
type input "4.03"
type input "7.06"
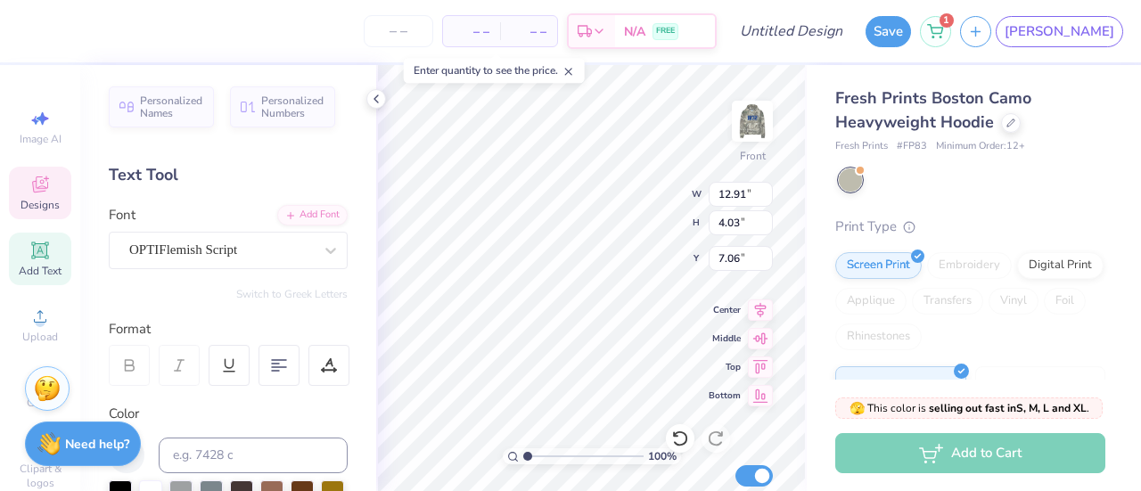
scroll to position [14, 4]
type textarea "alpha phi"
type textarea "s"
type textarea "[GEOGRAPHIC_DATA], [US_STATE]"
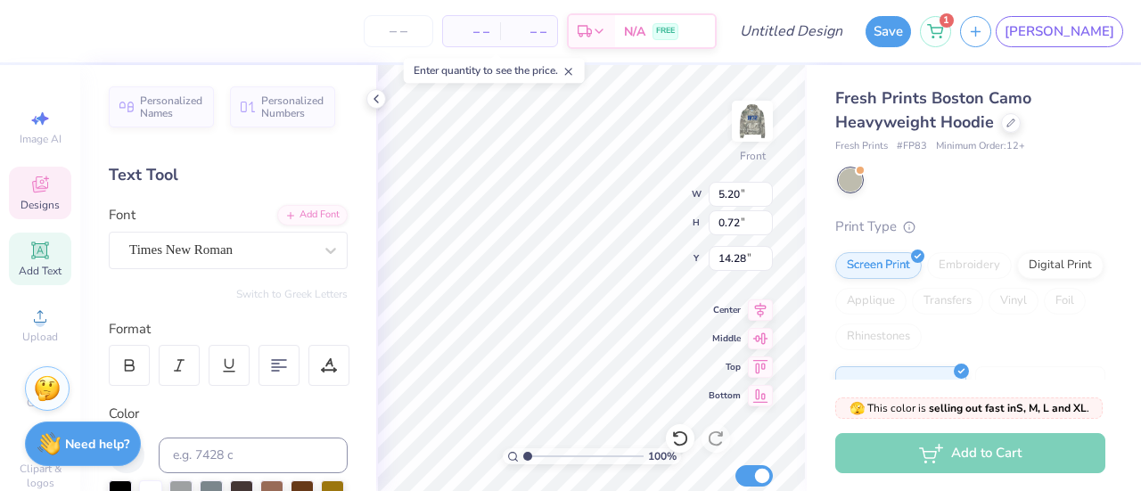
scroll to position [14, 5]
type input "11.09"
click at [283, 249] on div "OPTIFlemish Script" at bounding box center [220, 250] width 187 height 28
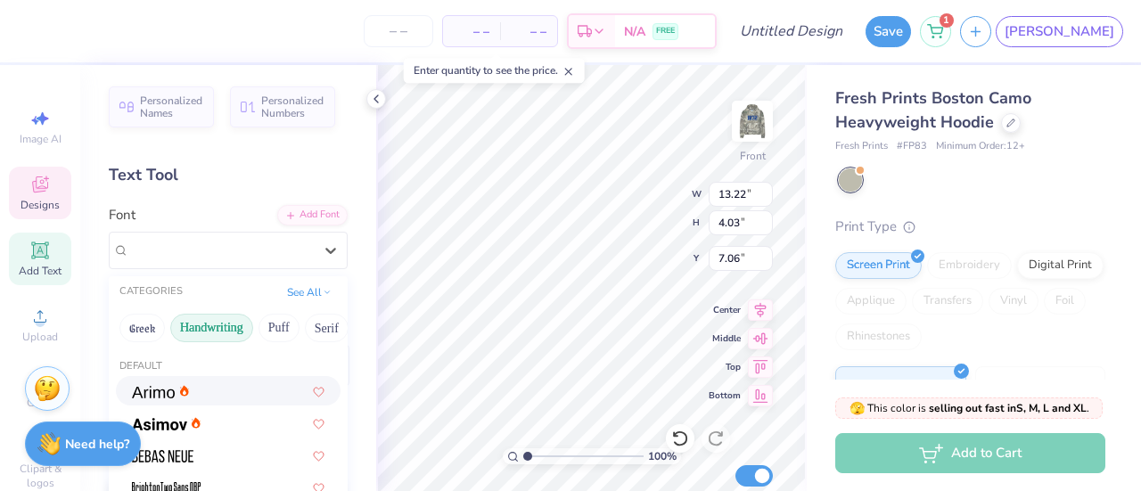
click at [212, 325] on button "Handwriting" at bounding box center [211, 328] width 83 height 29
click at [173, 397] on img at bounding box center [168, 392] width 73 height 12
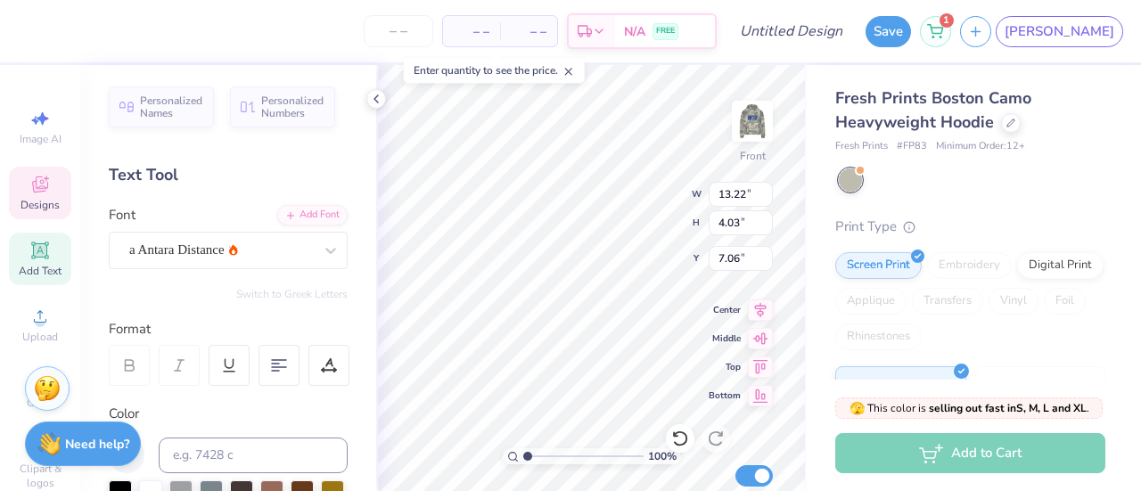
type input "13.37"
type input "5.02"
type input "6.29"
click at [209, 244] on div "a Antara Distance" at bounding box center [220, 250] width 187 height 28
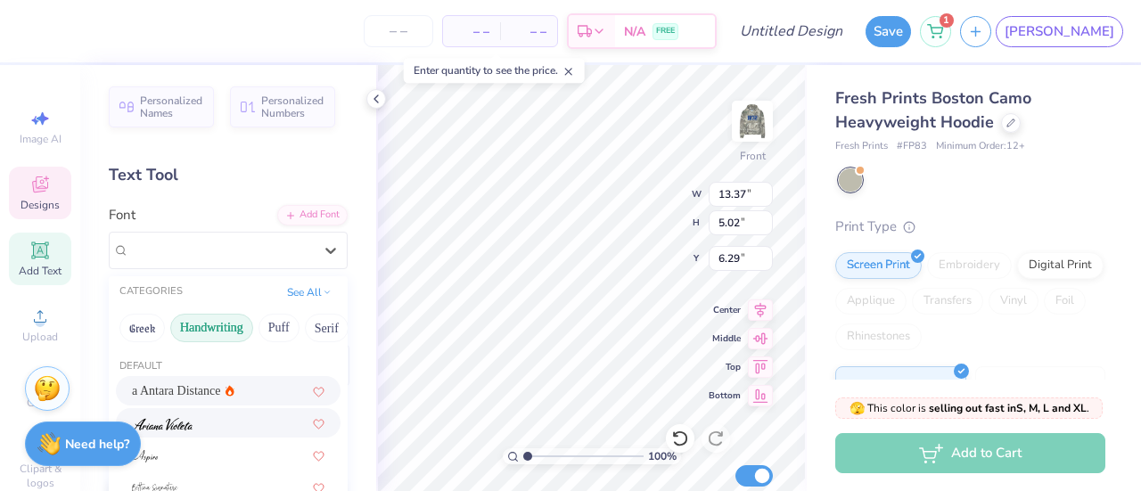
click at [187, 431] on span at bounding box center [162, 423] width 61 height 19
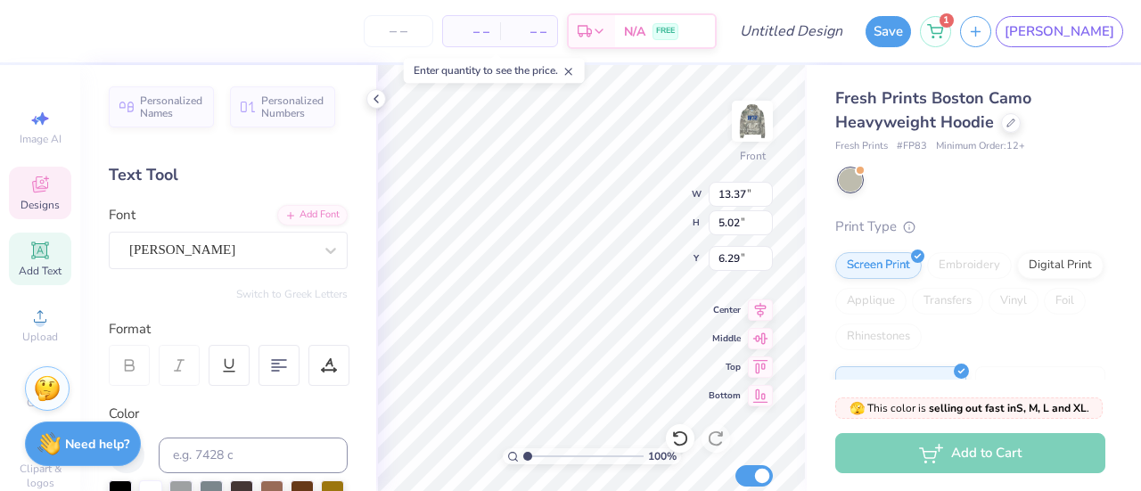
type input "12.70"
type input "3.72"
type input "7.45"
click at [196, 232] on div "[PERSON_NAME]" at bounding box center [228, 250] width 239 height 37
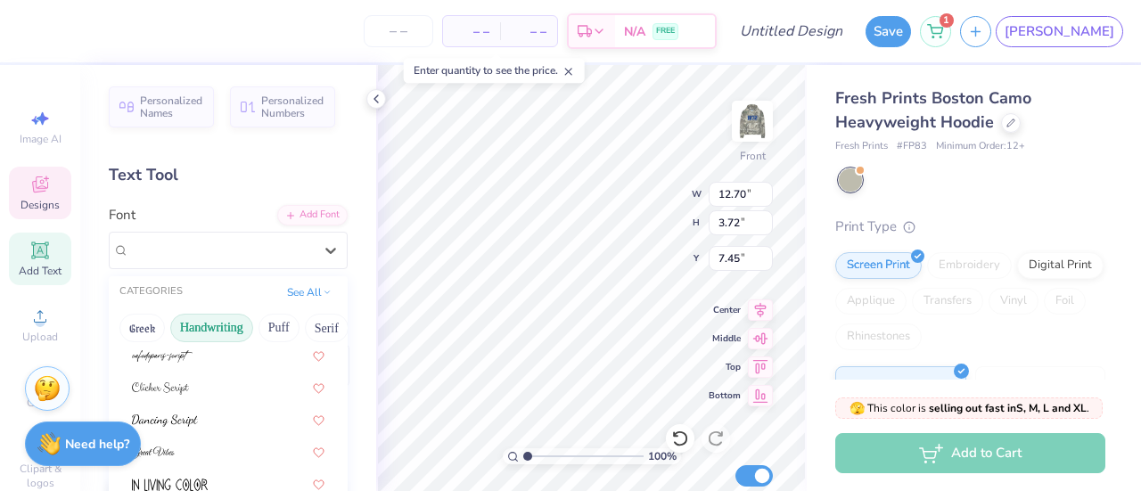
scroll to position [194, 0]
click at [188, 422] on img at bounding box center [165, 422] width 66 height 12
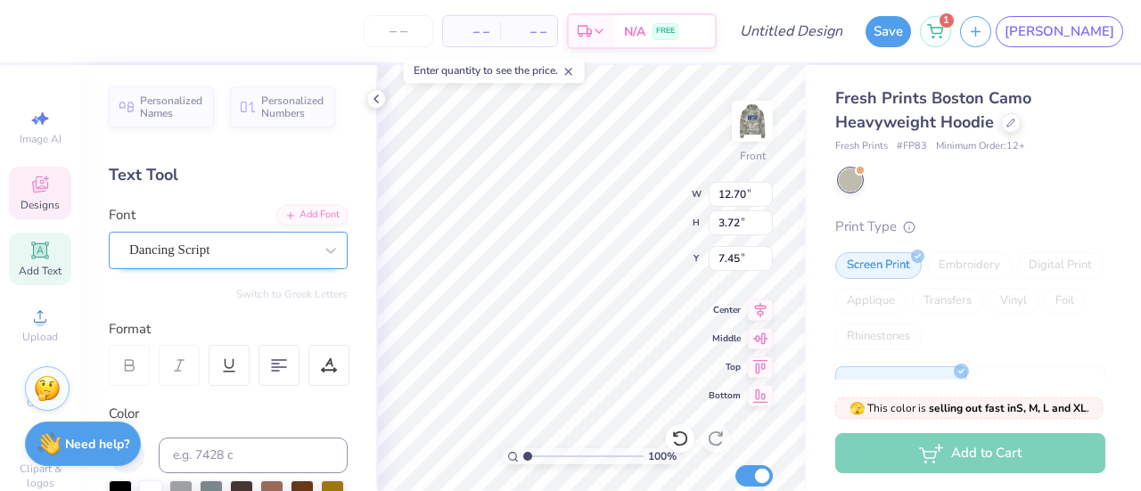
type input "17.41"
type input "5.12"
type input "6.16"
click at [219, 246] on div "Dancing Script" at bounding box center [220, 250] width 187 height 28
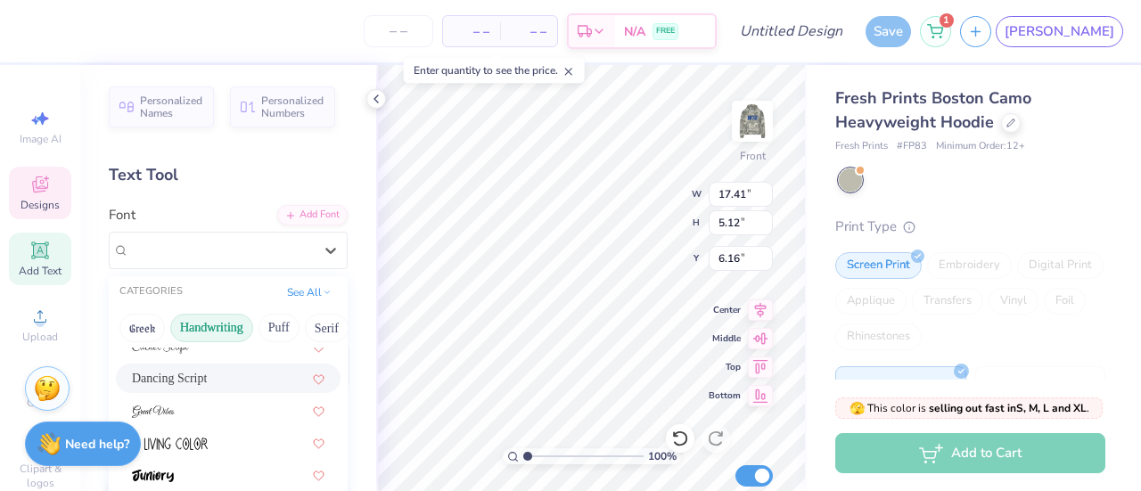
scroll to position [238, 0]
click at [203, 408] on div at bounding box center [228, 409] width 193 height 19
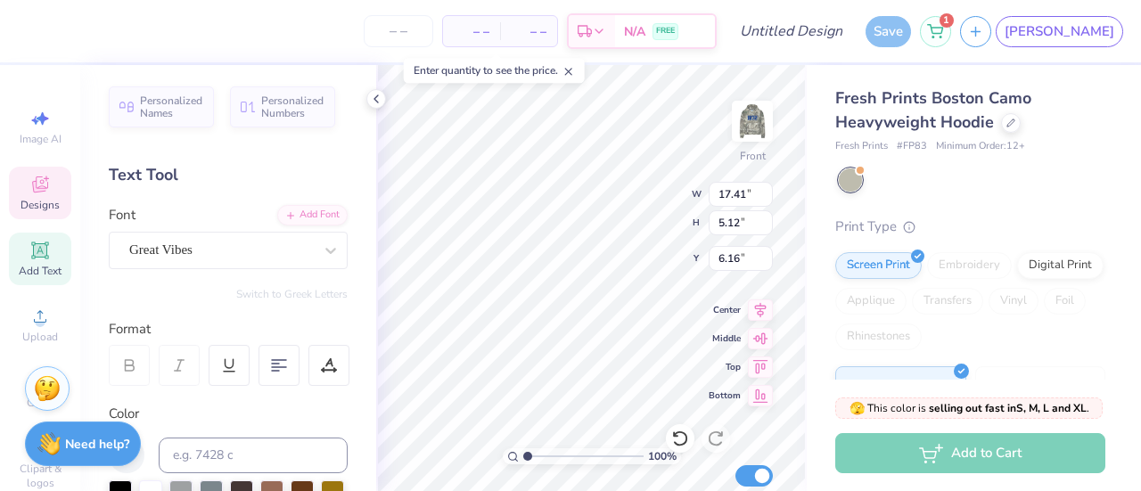
type input "13.96"
type input "4.59"
type input "6.66"
click at [187, 270] on div "Personalized Names Personalized Numbers Text Tool Add Font Font Great Vibes Swi…" at bounding box center [228, 278] width 296 height 426
click at [186, 267] on div "Great Vibes" at bounding box center [228, 250] width 239 height 37
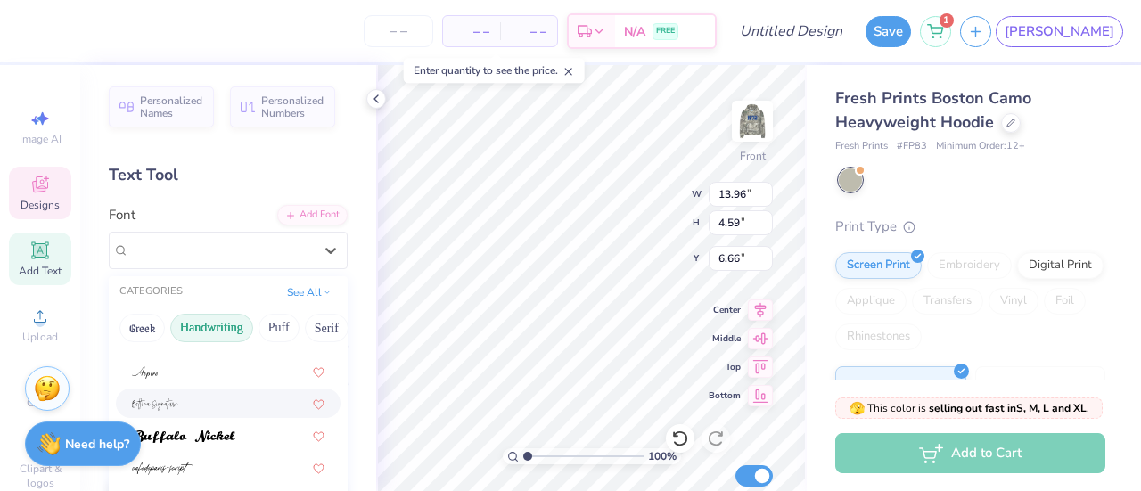
scroll to position [84, 0]
click at [196, 403] on div at bounding box center [228, 403] width 193 height 19
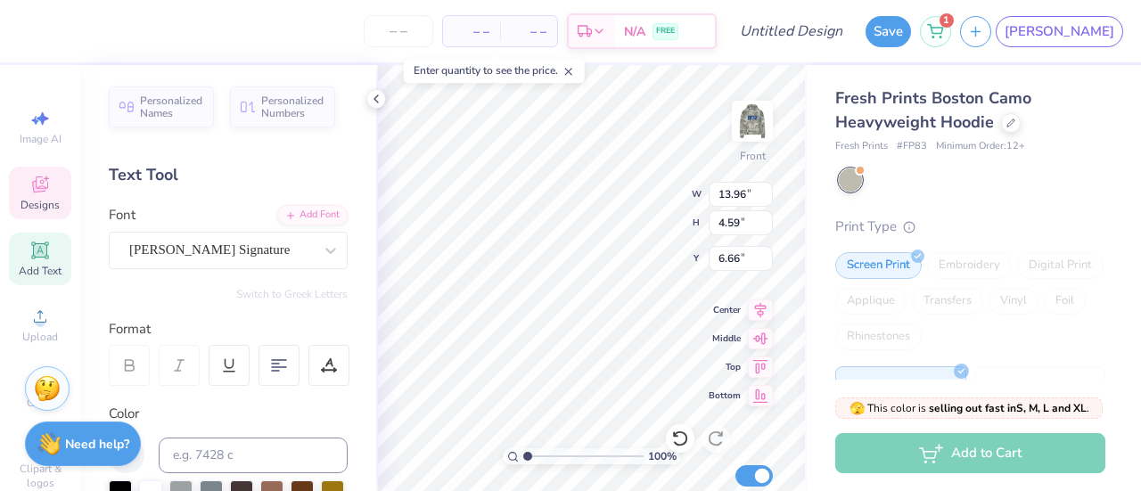
type input "17.41"
type input "6.86"
type input "5.04"
click at [217, 240] on div "[PERSON_NAME] Signature" at bounding box center [220, 250] width 187 height 28
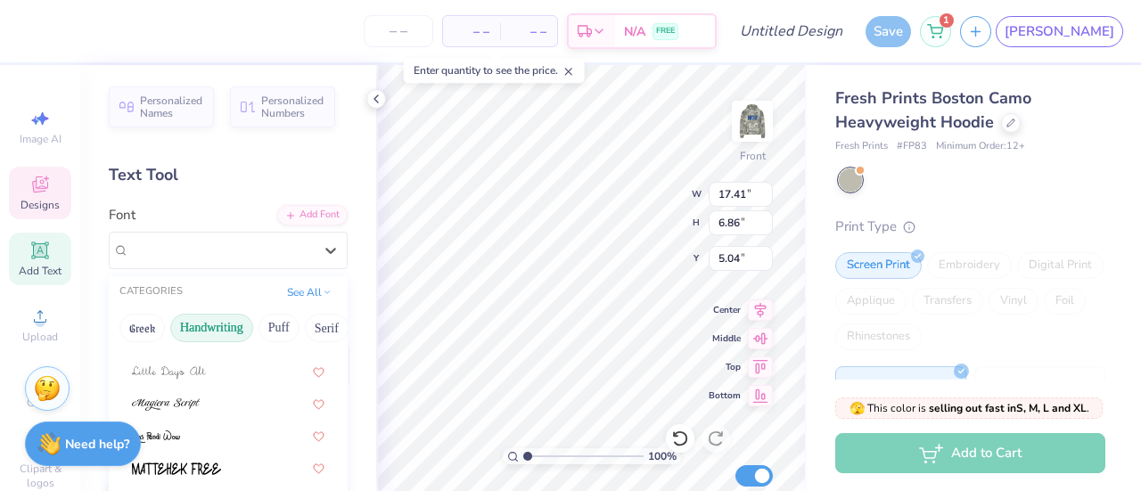
scroll to position [403, 0]
click at [185, 407] on img at bounding box center [166, 406] width 68 height 12
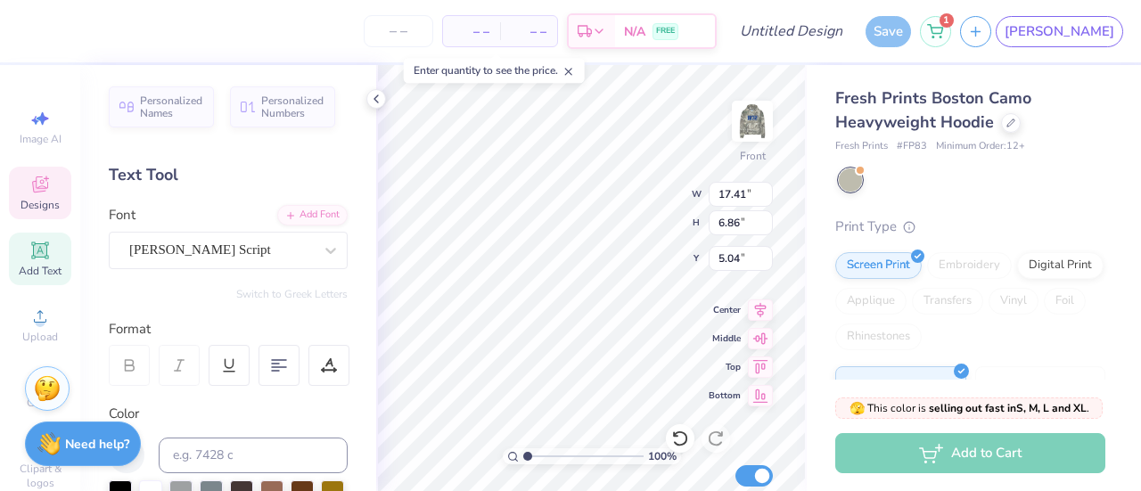
type input "13.18"
type input "3.49"
type input "7.08"
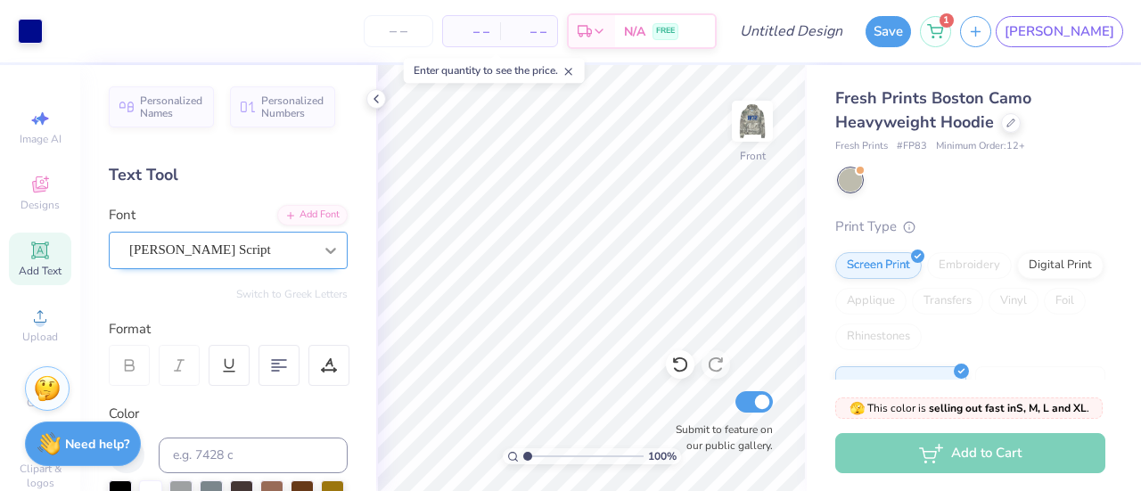
click at [322, 248] on icon at bounding box center [331, 251] width 18 height 18
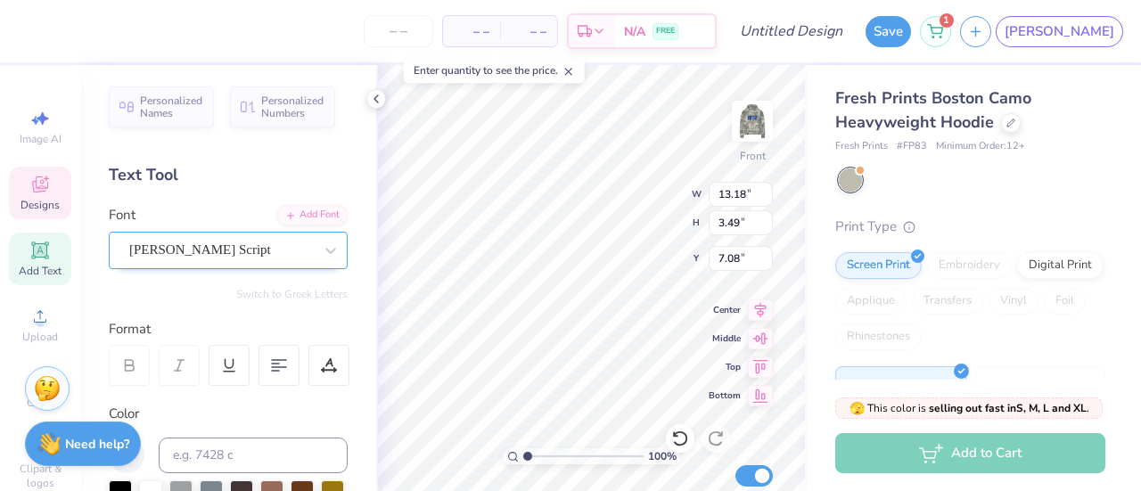
click at [226, 258] on div "[PERSON_NAME] Script" at bounding box center [220, 250] width 187 height 28
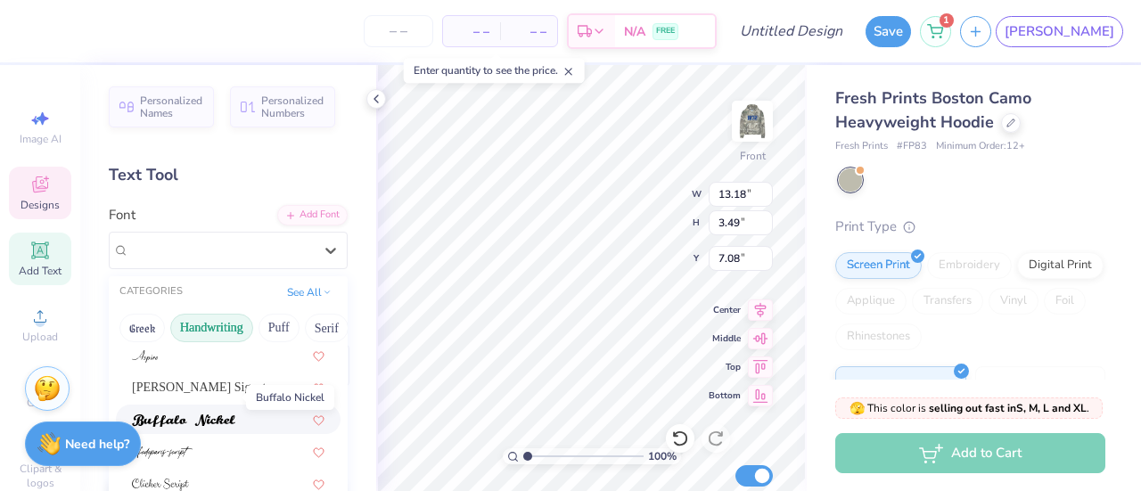
scroll to position [123, 0]
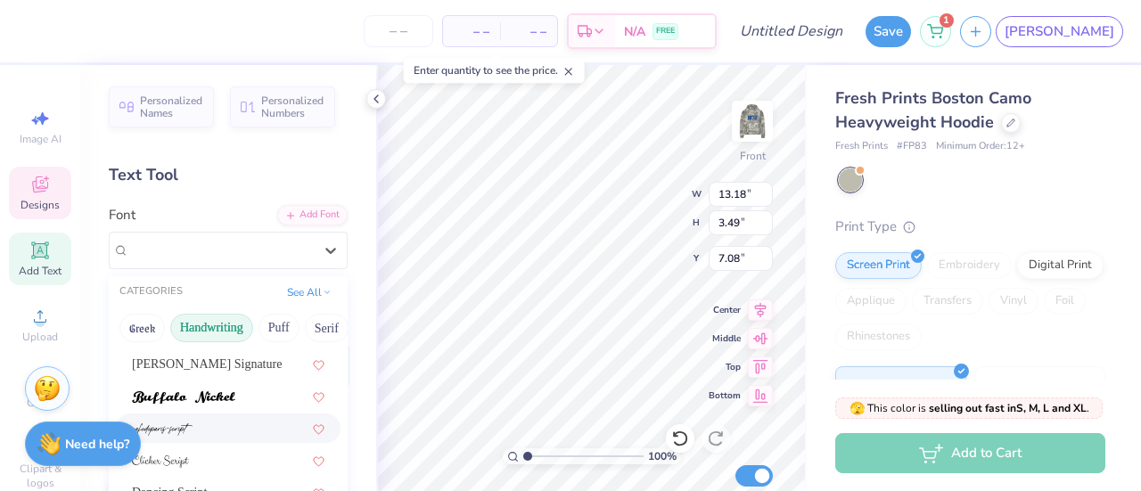
click at [200, 431] on div at bounding box center [228, 428] width 193 height 19
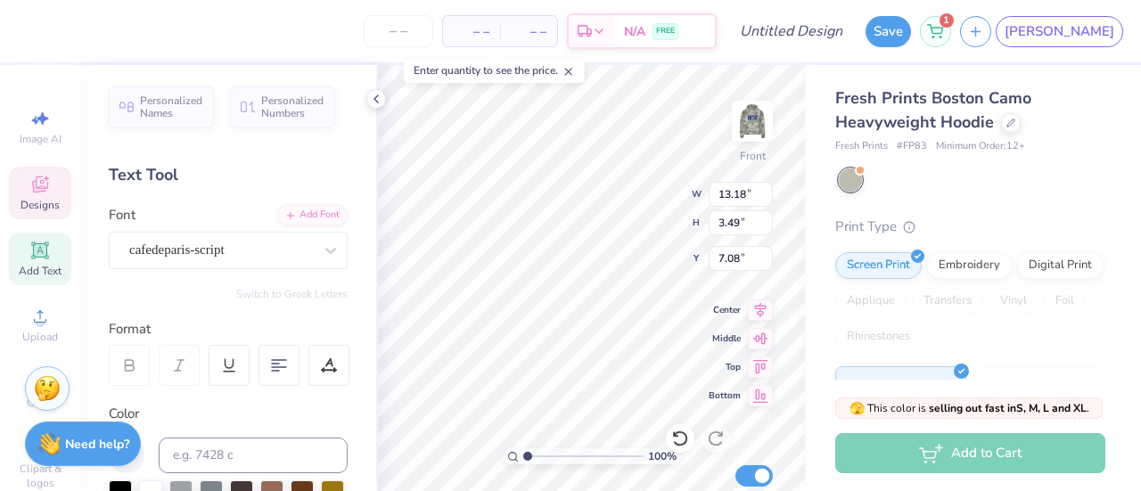
type input "5.24"
type input "2.37"
type input "7.98"
type input "10.63"
type input "4.80"
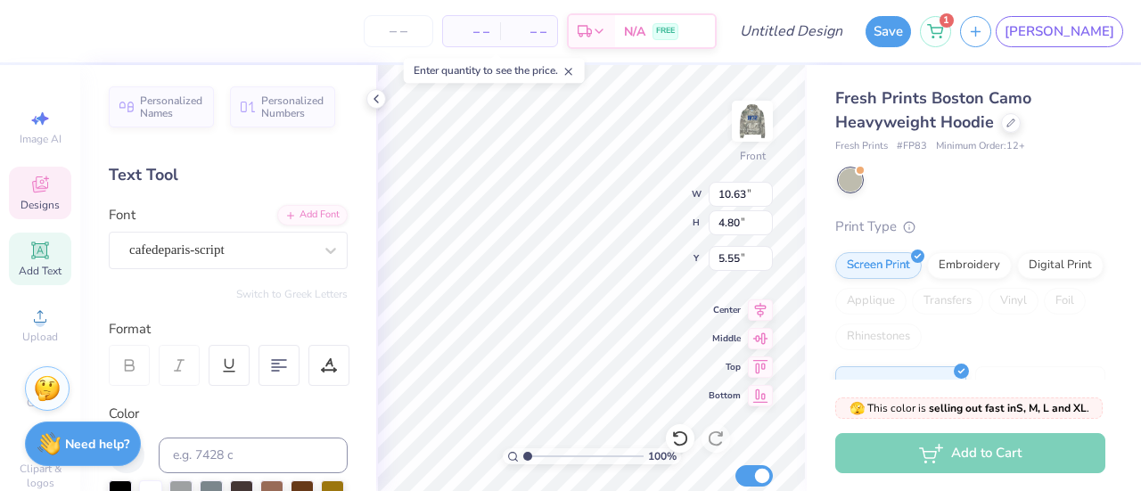
type input "6.29"
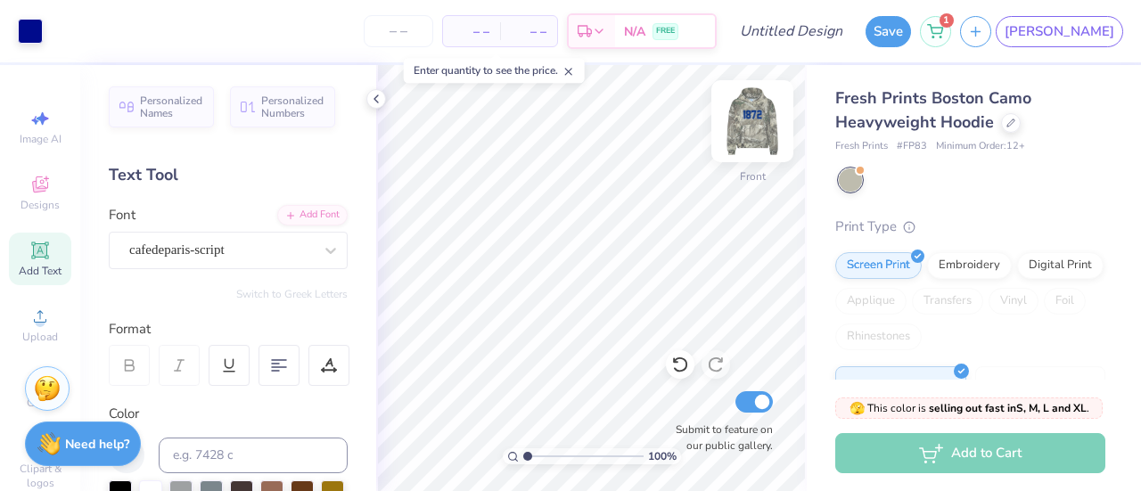
click at [757, 121] on img at bounding box center [752, 121] width 71 height 71
click at [757, 121] on img at bounding box center [752, 121] width 36 height 36
click at [753, 111] on img at bounding box center [752, 121] width 71 height 71
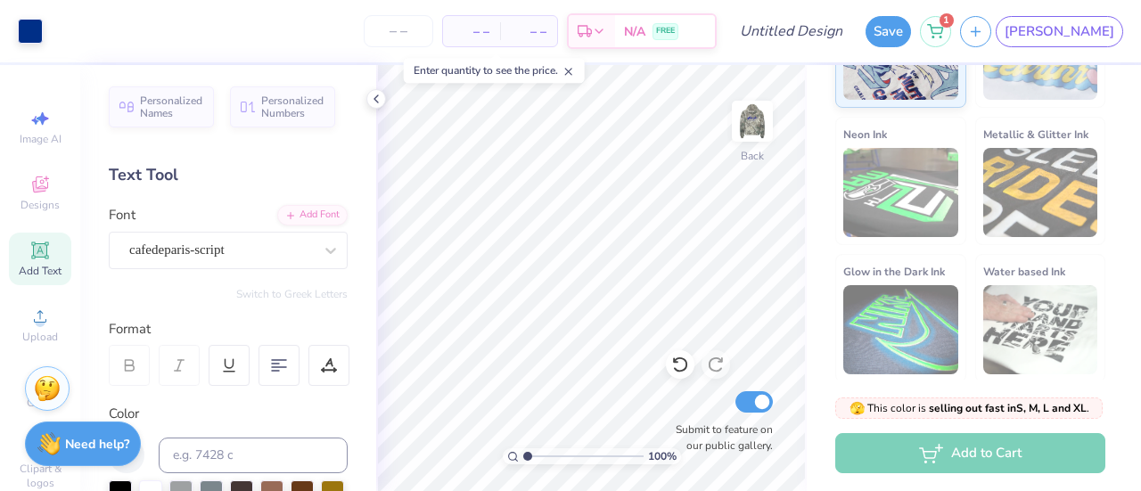
scroll to position [0, 0]
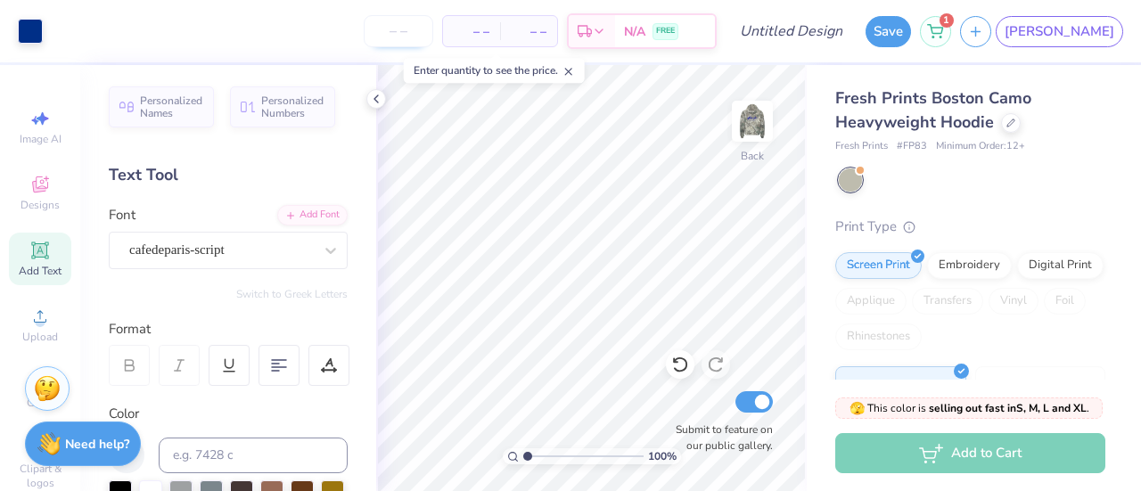
click at [433, 19] on input "number" at bounding box center [399, 31] width 70 height 32
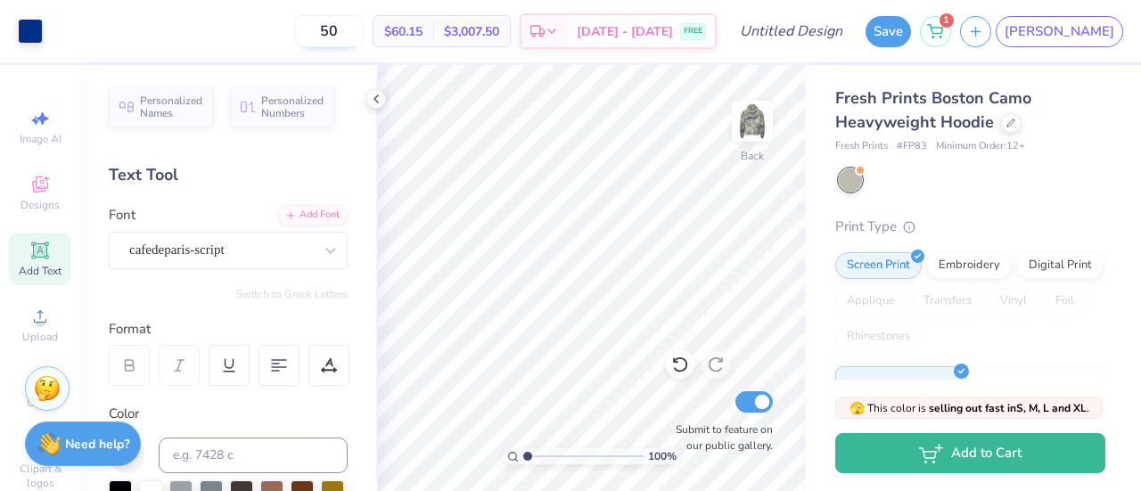
type input "5"
